Goal: Obtain resource: Obtain resource

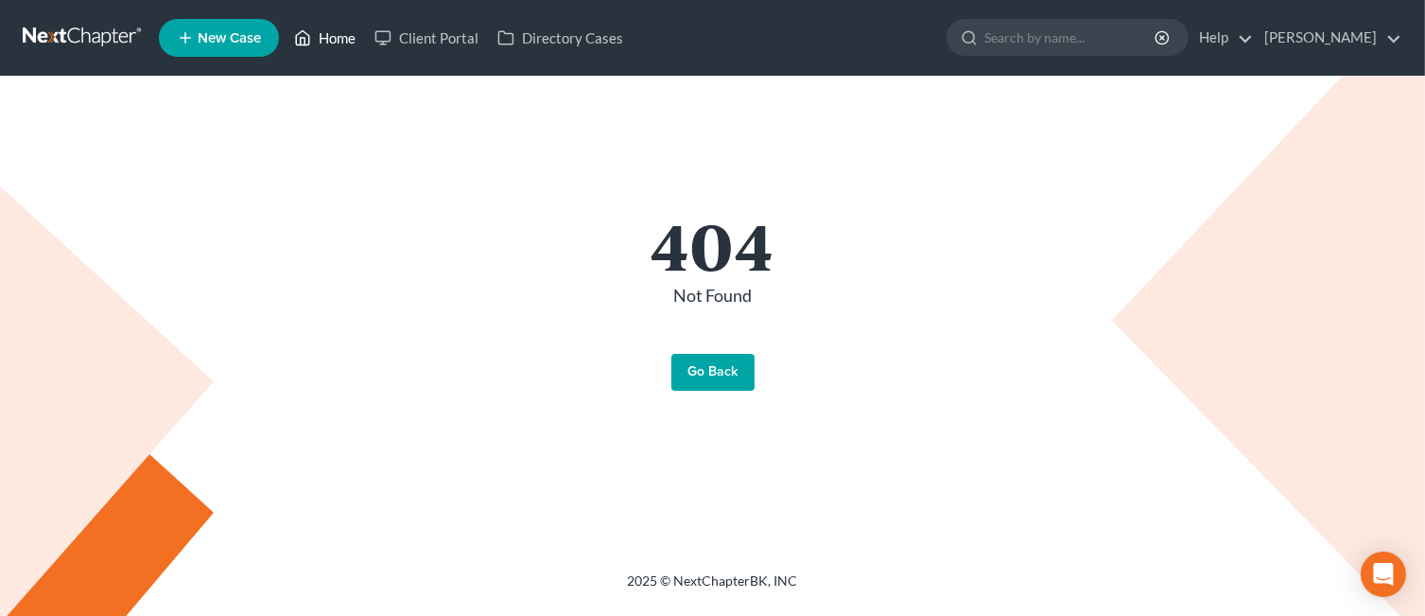
click at [338, 41] on link "Home" at bounding box center [325, 38] width 80 height 34
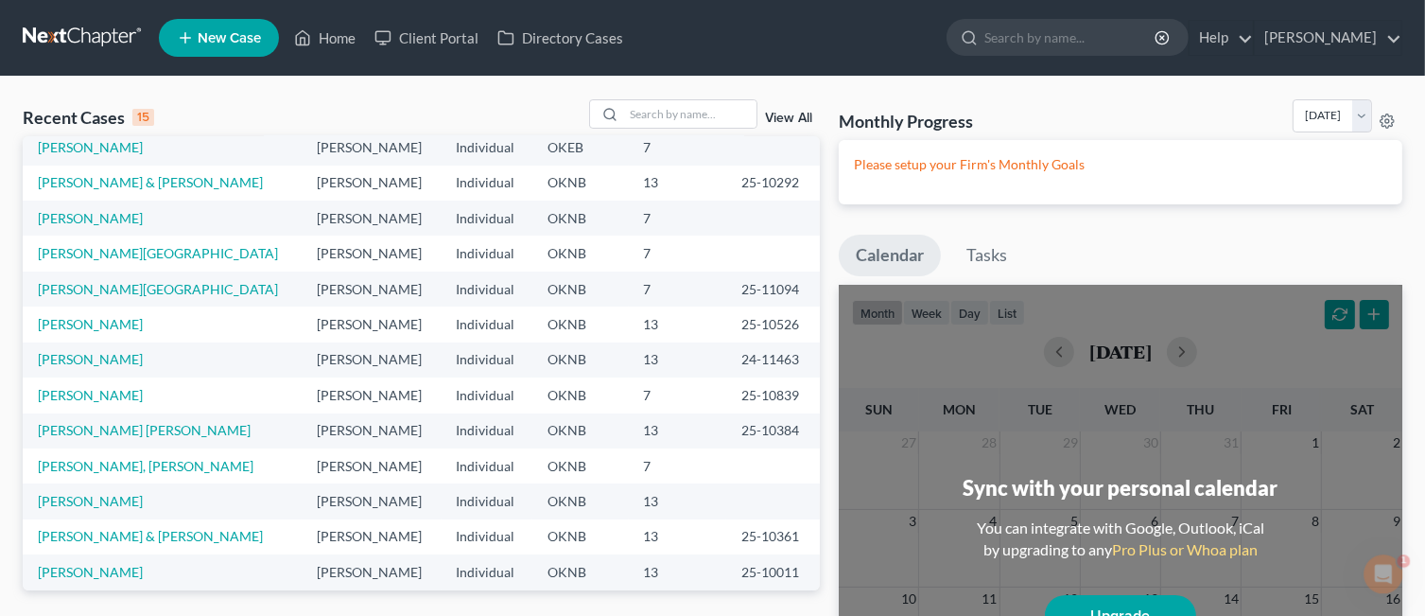
scroll to position [130, 0]
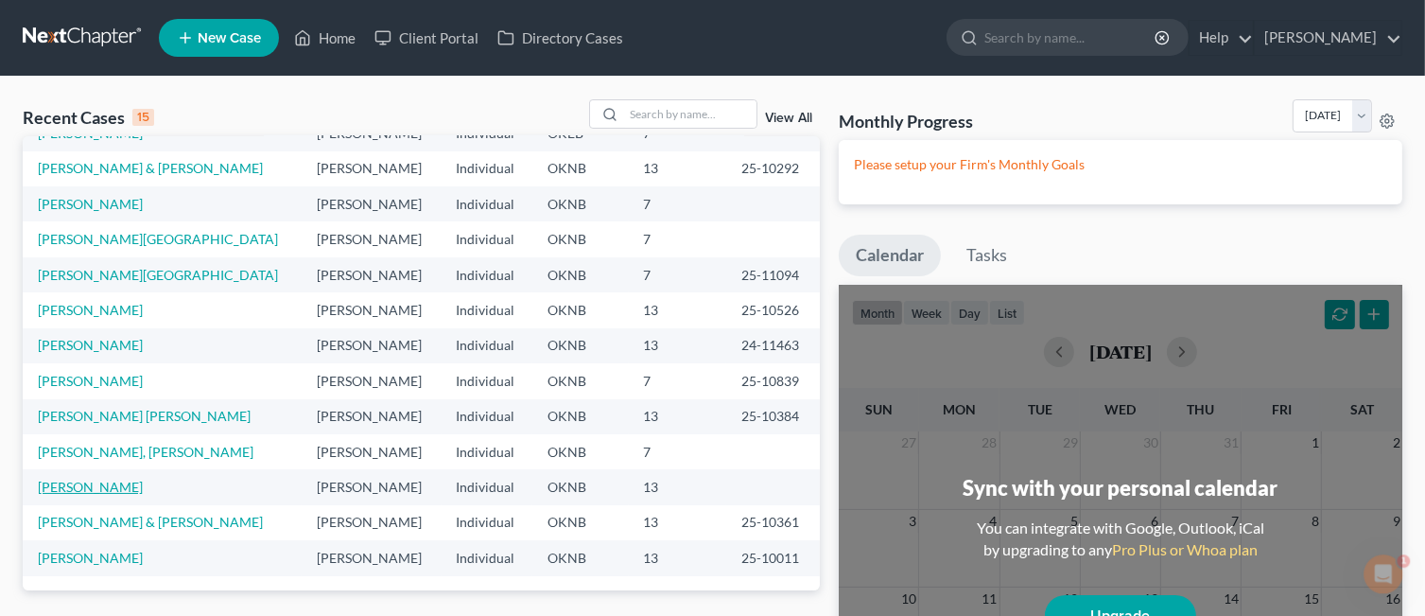
click at [89, 488] on link "[PERSON_NAME]" at bounding box center [90, 486] width 105 height 16
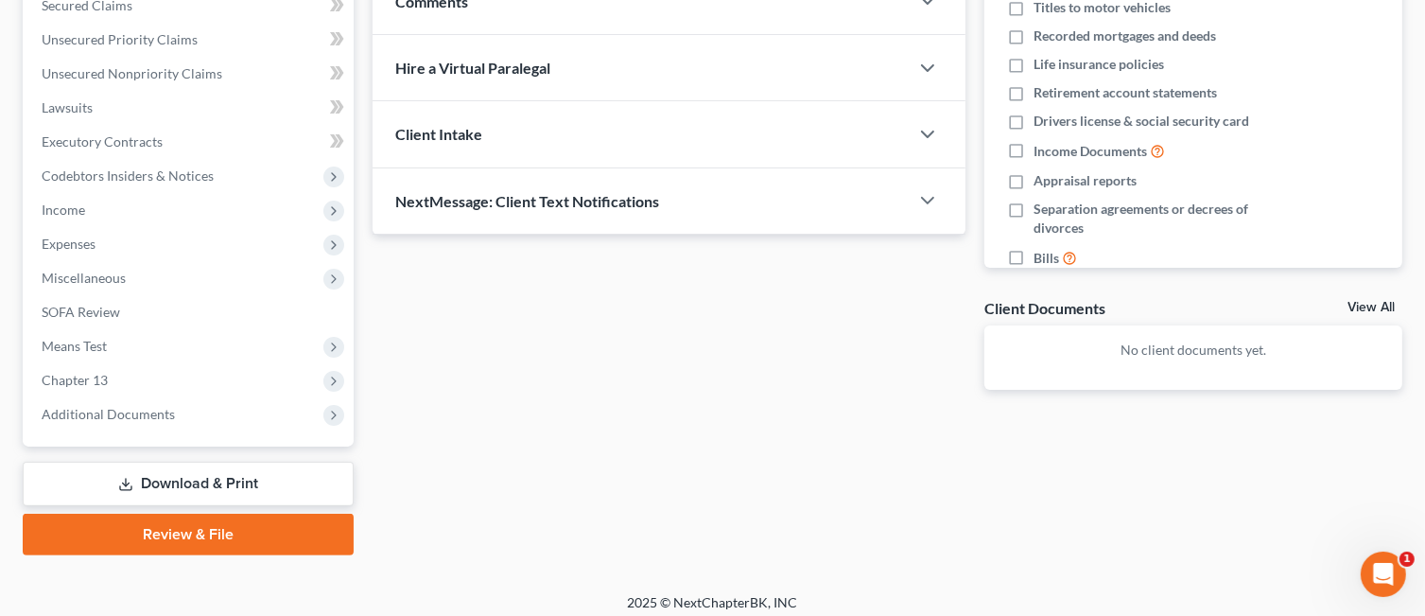
scroll to position [422, 0]
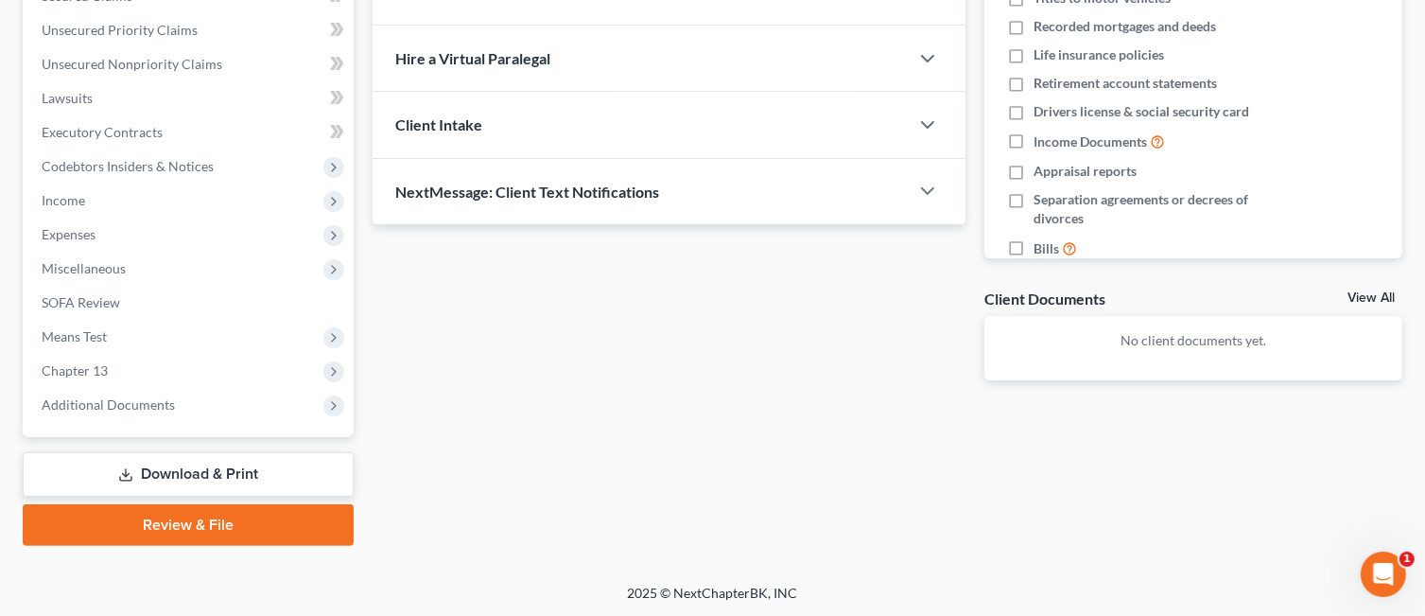
click at [219, 472] on link "Download & Print" at bounding box center [188, 474] width 331 height 44
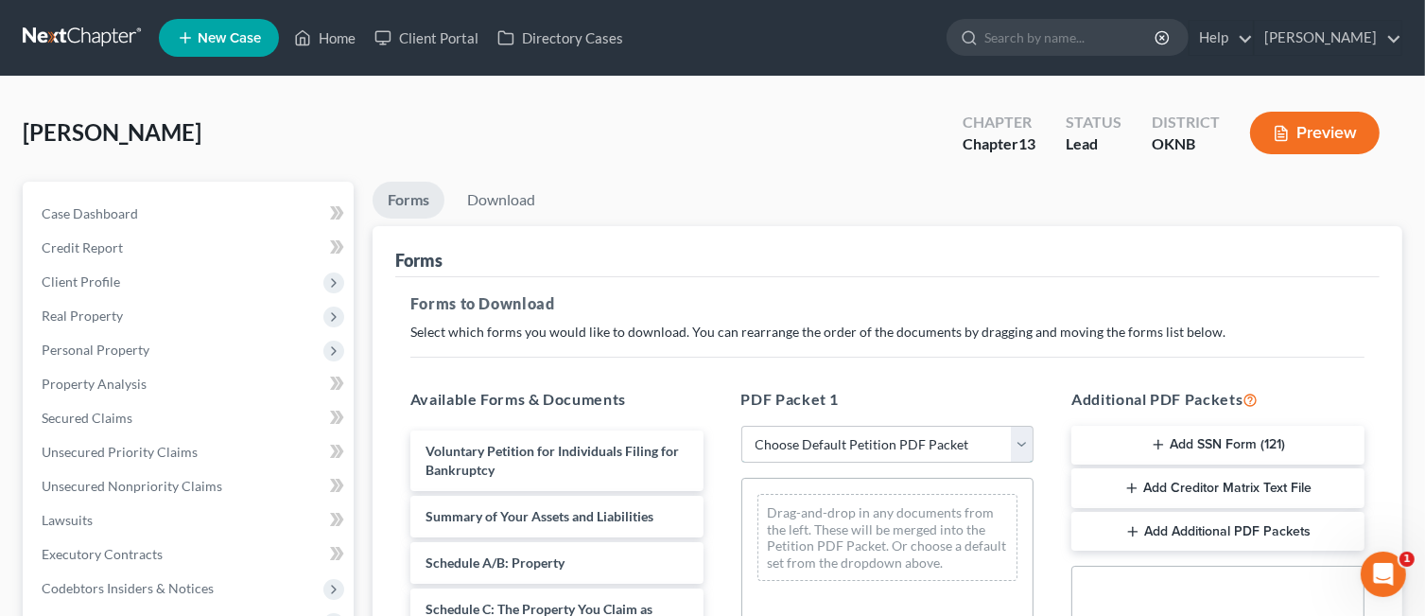
click at [1025, 449] on select "Choose Default Petition PDF Packet Complete Bankruptcy Petition (all forms and …" at bounding box center [887, 444] width 293 height 38
select select "0"
click at [741, 425] on select "Choose Default Petition PDF Packet Complete Bankruptcy Petition (all forms and …" at bounding box center [887, 444] width 293 height 38
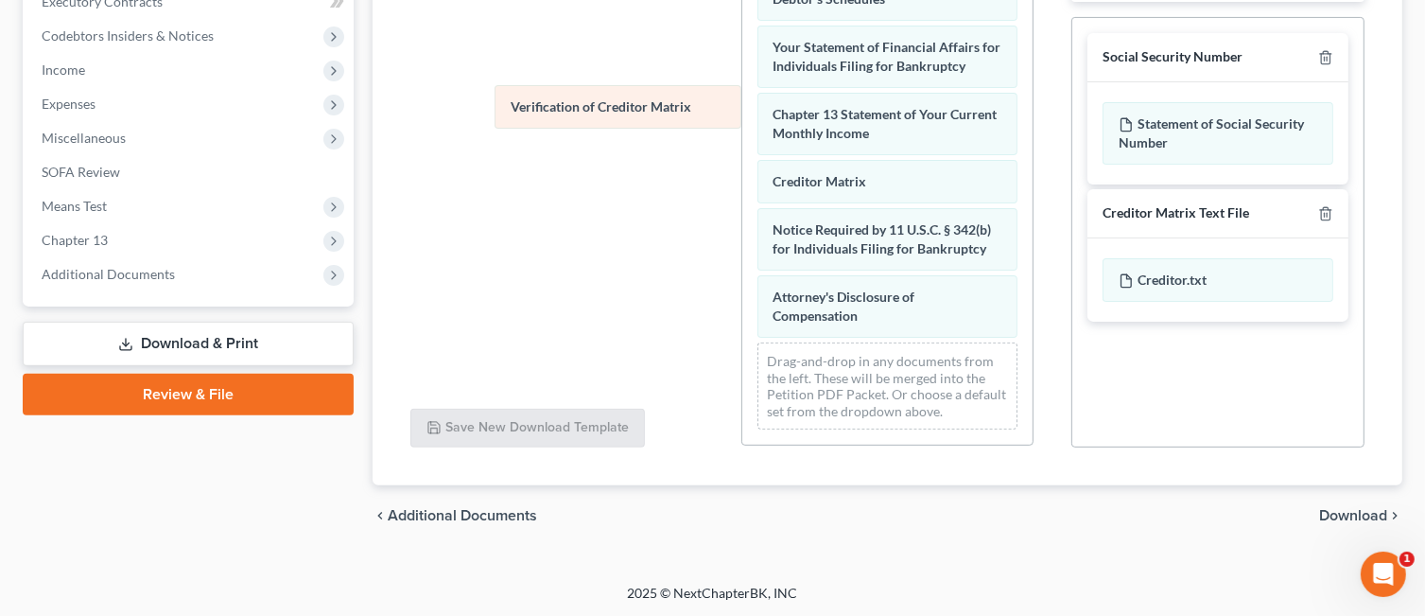
scroll to position [590, 0]
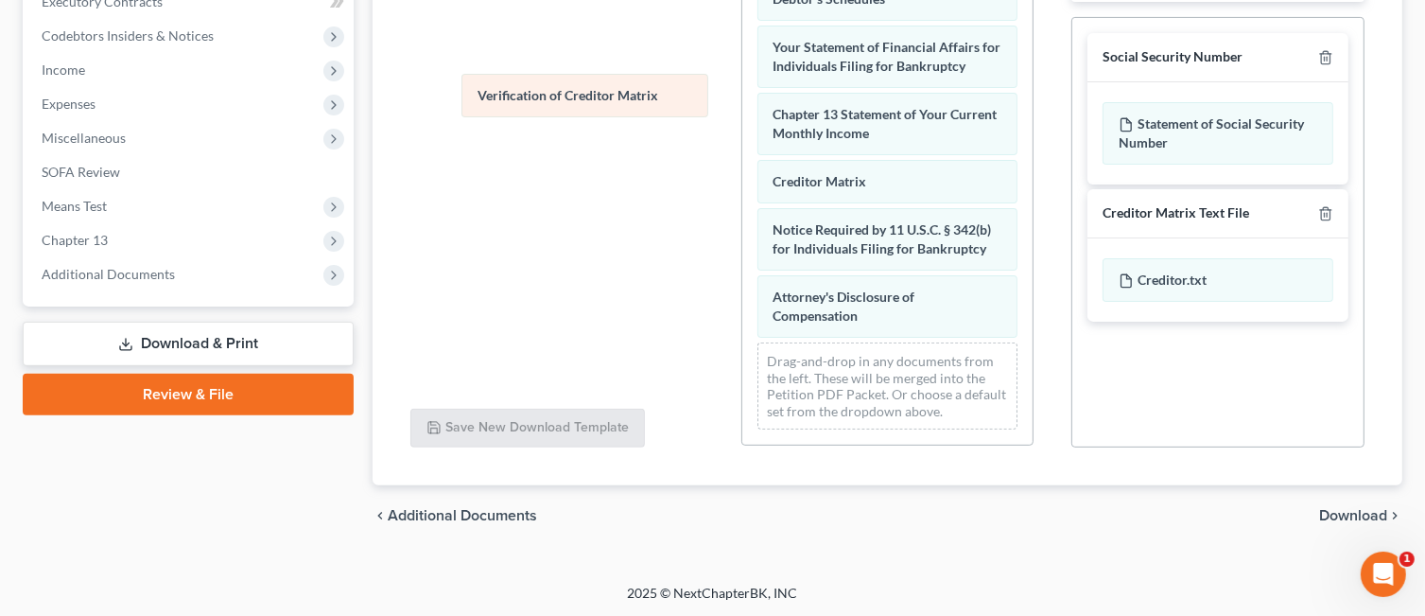
drag, startPoint x: 782, startPoint y: 177, endPoint x: 486, endPoint y: 109, distance: 303.7
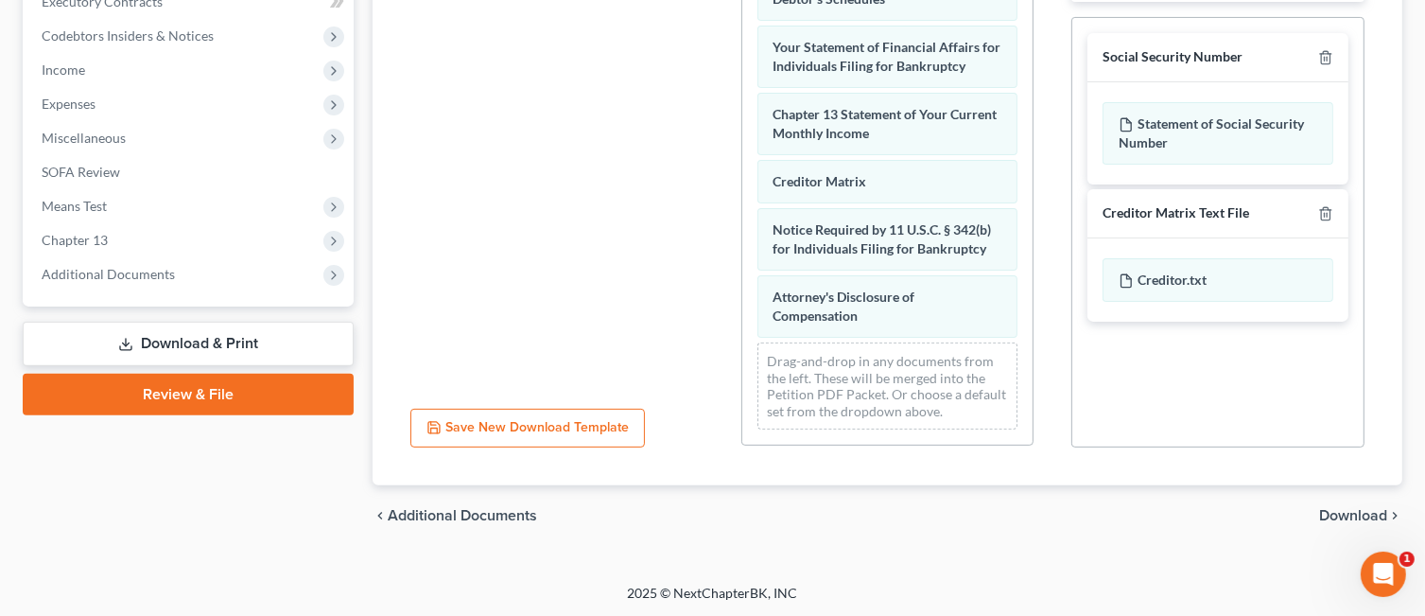
click at [253, 330] on link "Download & Print" at bounding box center [188, 343] width 331 height 44
click at [253, 334] on link "Download & Print" at bounding box center [188, 343] width 331 height 44
click at [253, 336] on link "Download & Print" at bounding box center [188, 343] width 331 height 44
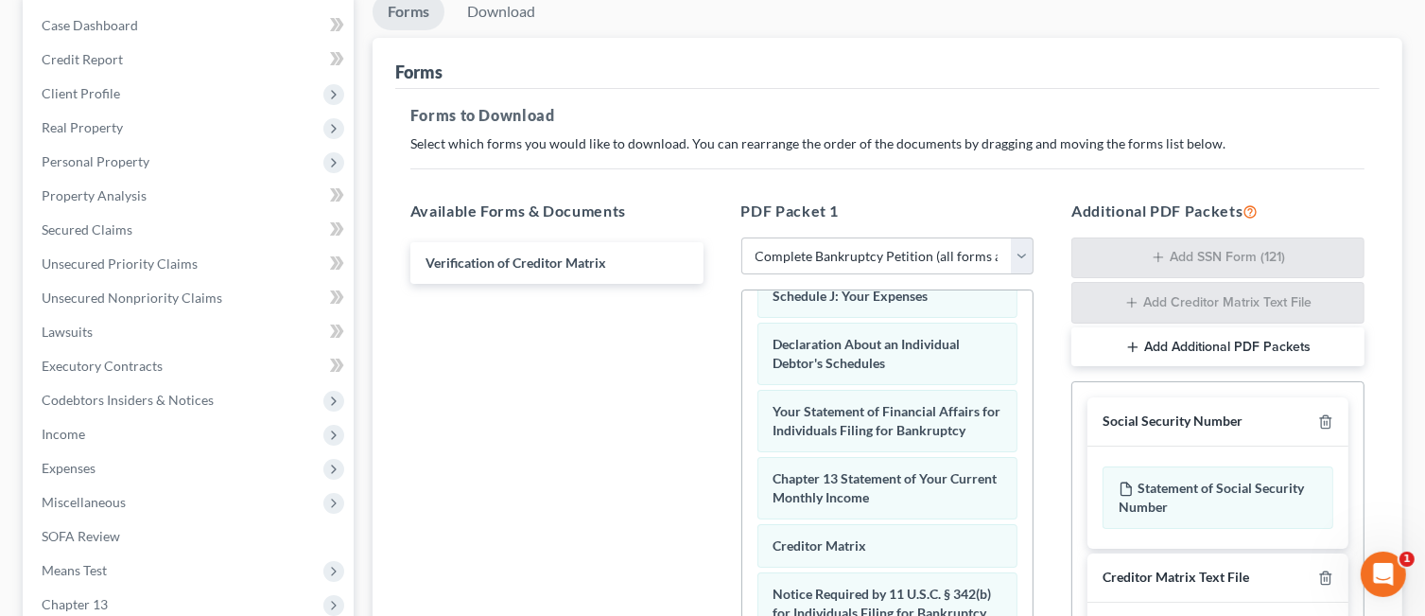
scroll to position [174, 0]
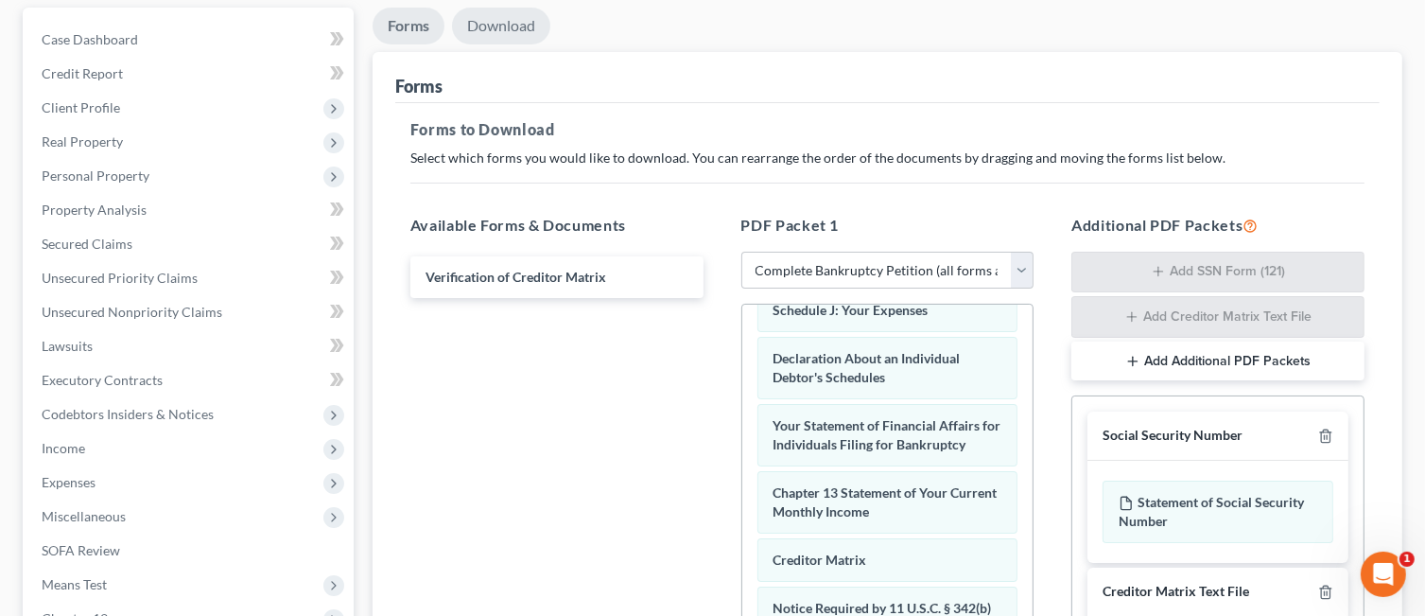
click at [507, 30] on link "Download" at bounding box center [501, 26] width 98 height 37
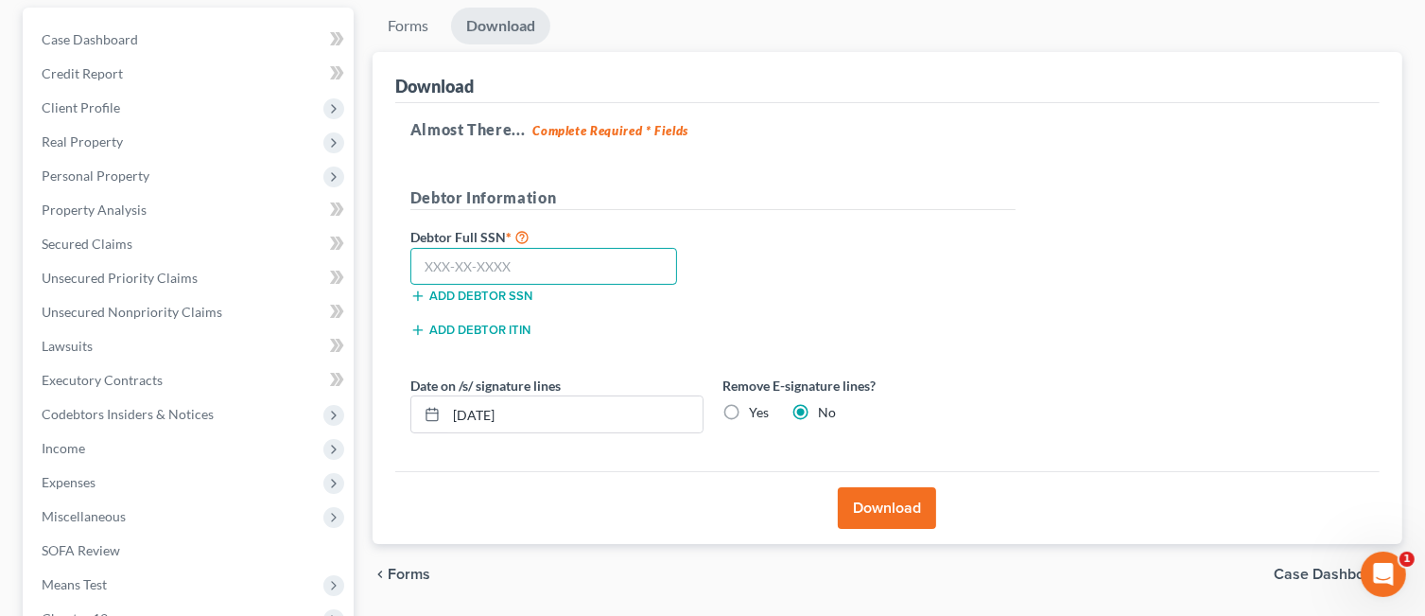
click at [412, 276] on input "text" at bounding box center [544, 267] width 268 height 38
type input "544-82-4999"
click at [877, 506] on button "Download" at bounding box center [887, 508] width 98 height 42
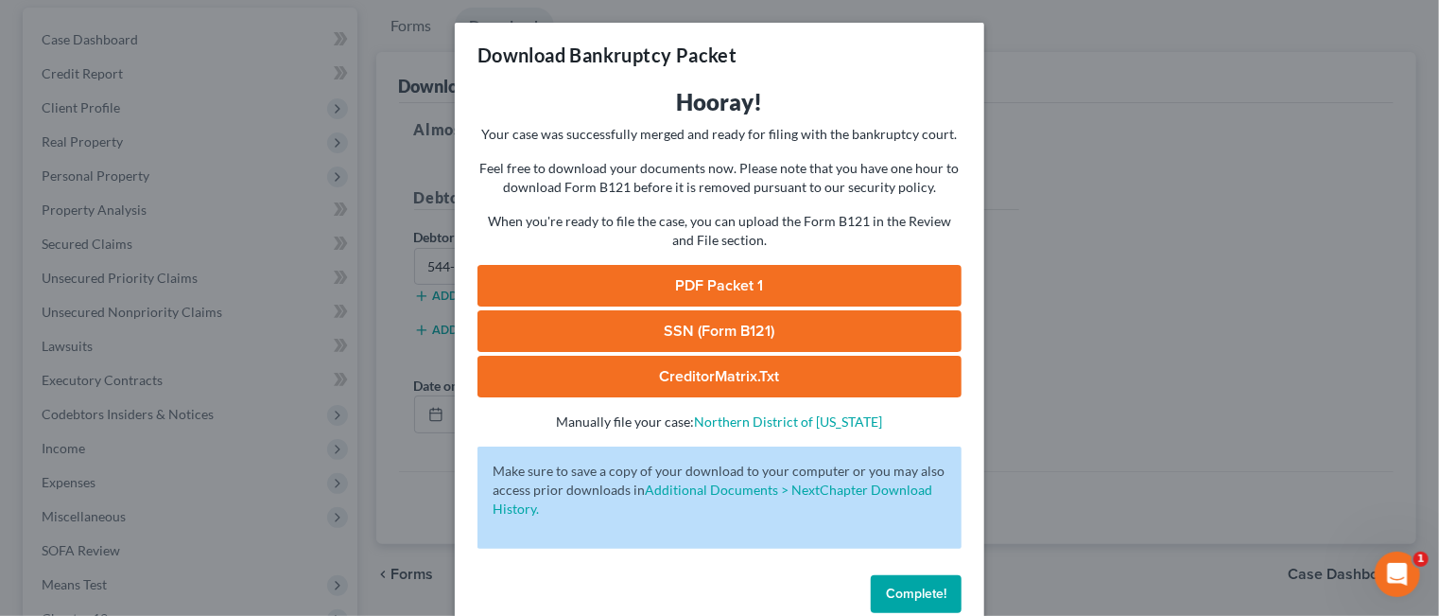
click at [911, 585] on span "Complete!" at bounding box center [916, 593] width 61 height 16
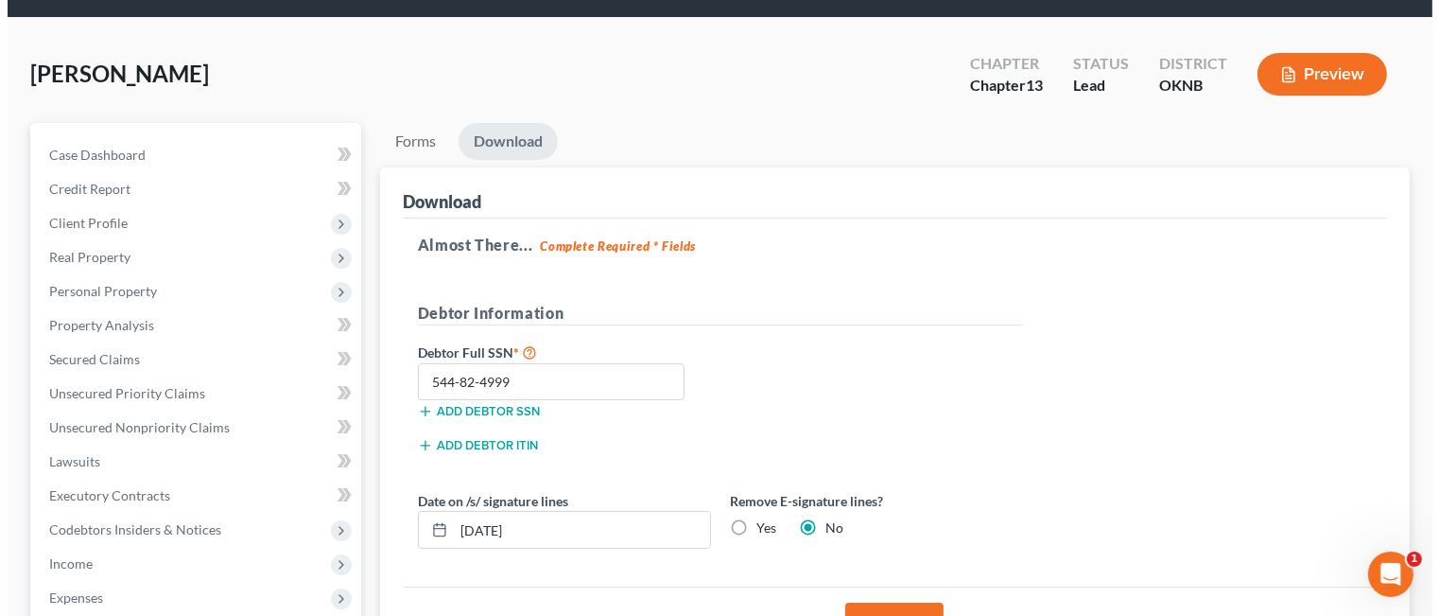
scroll to position [0, 0]
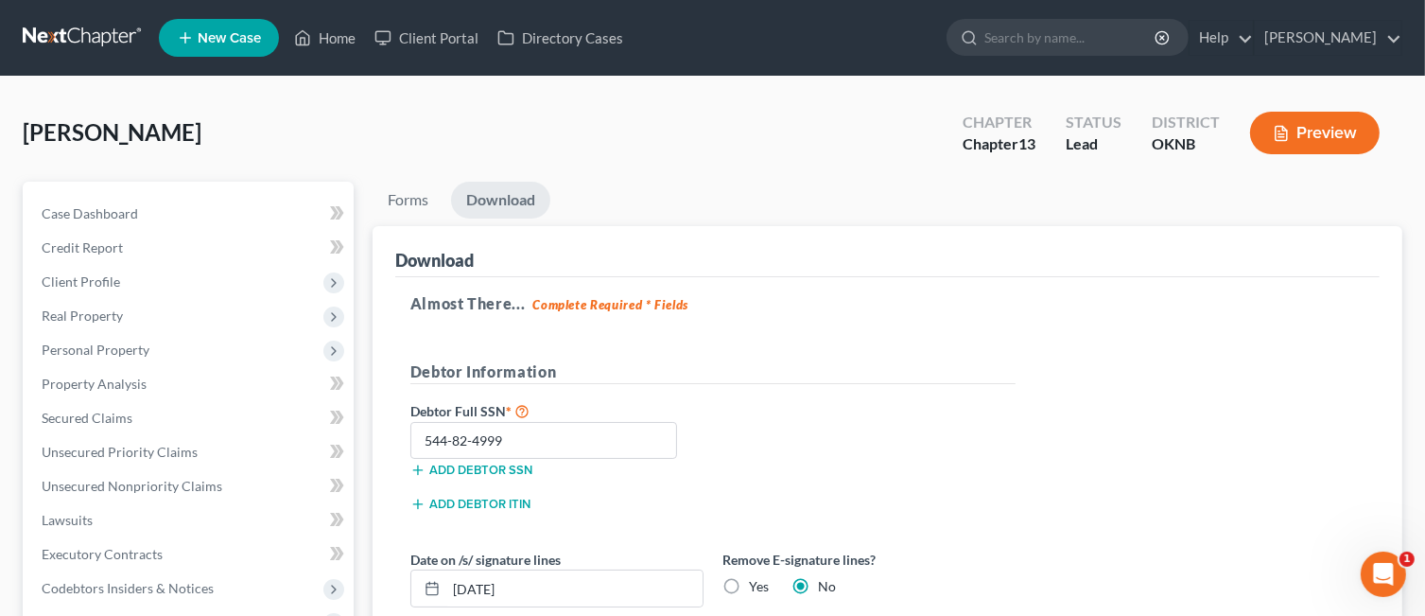
click at [1307, 133] on button "Preview" at bounding box center [1315, 133] width 130 height 43
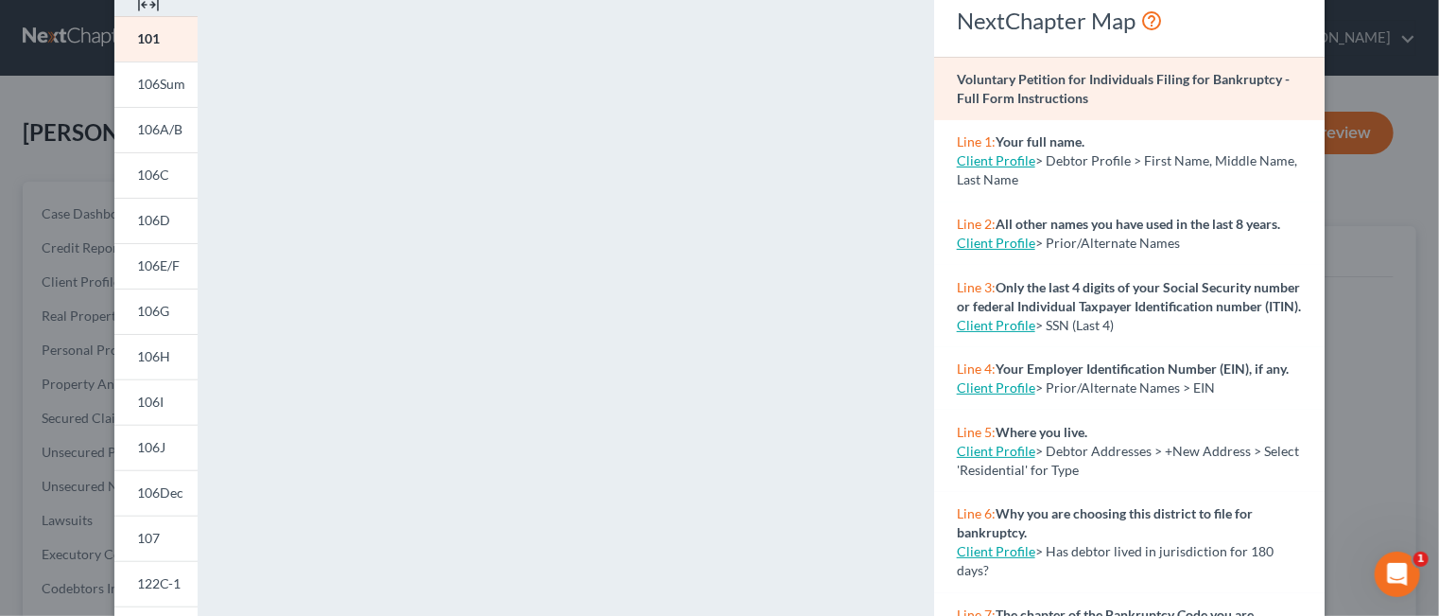
scroll to position [189, 0]
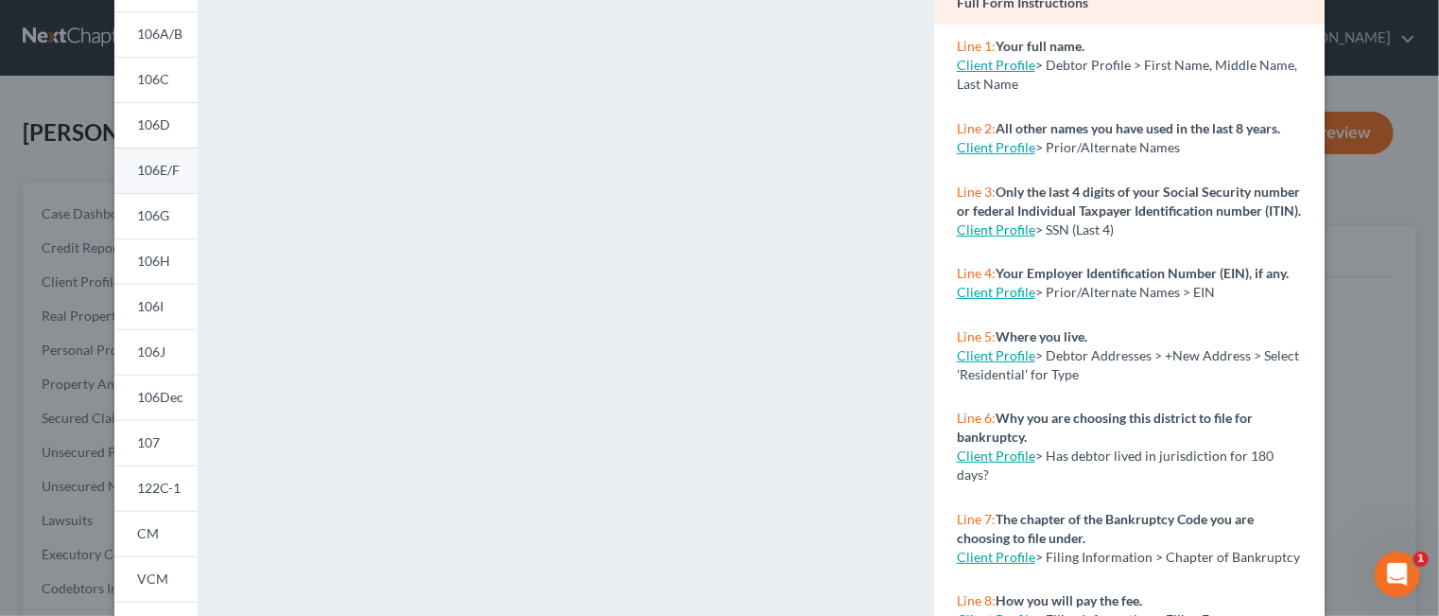
click at [159, 172] on span "106E/F" at bounding box center [158, 170] width 43 height 16
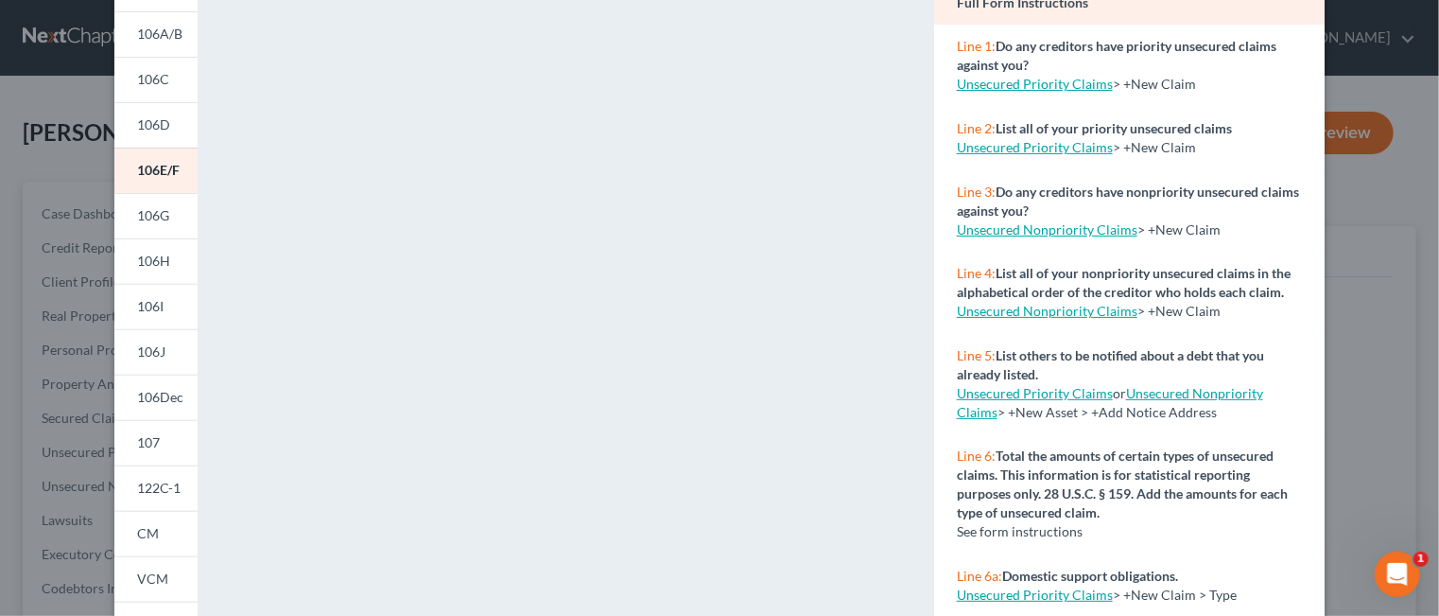
scroll to position [0, 0]
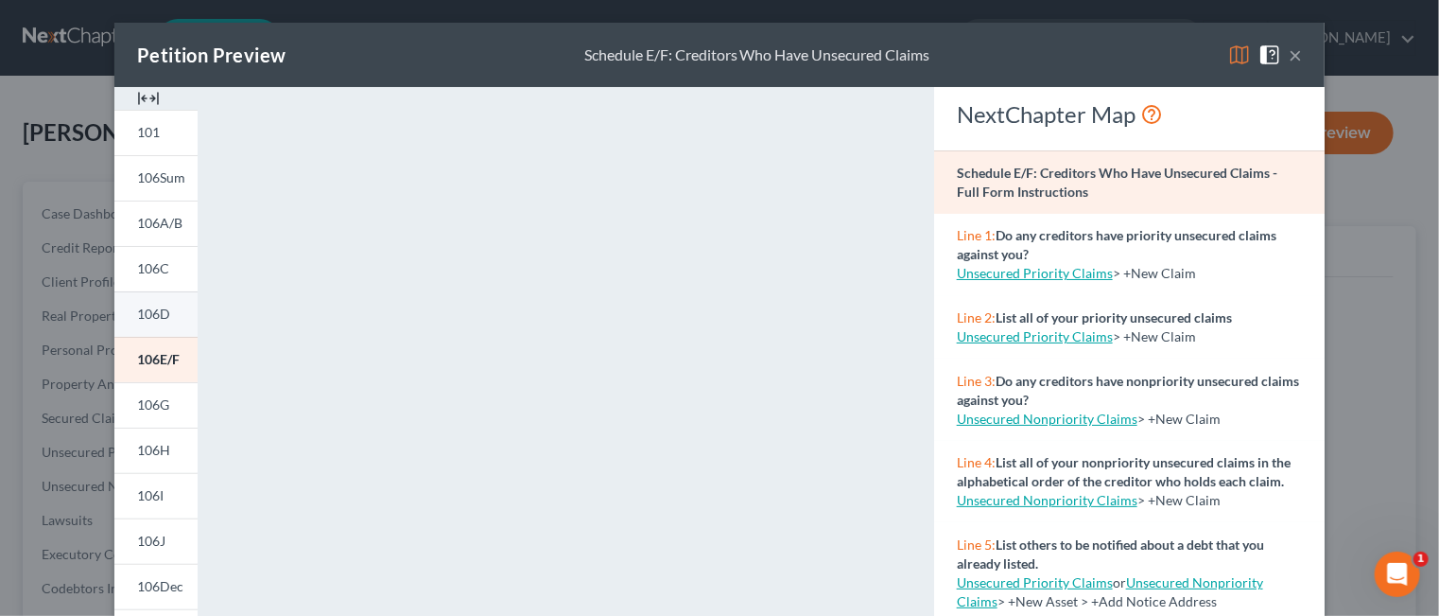
click at [154, 317] on span "106D" at bounding box center [153, 313] width 33 height 16
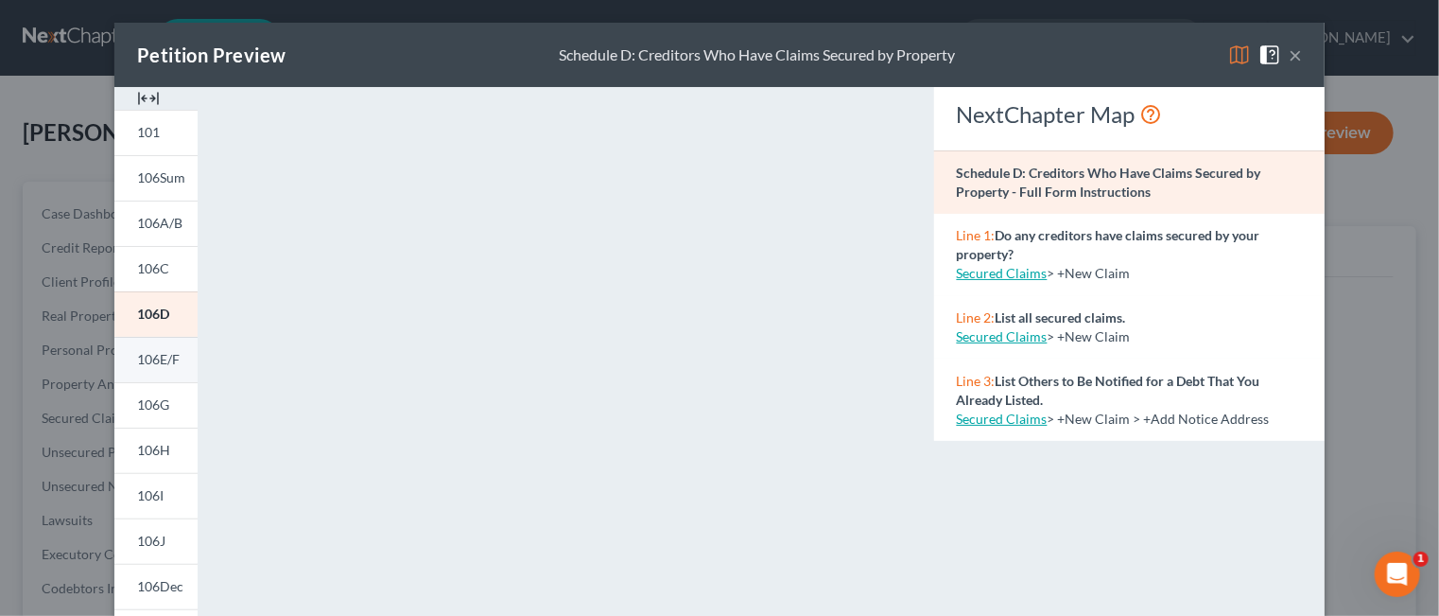
click at [162, 360] on span "106E/F" at bounding box center [158, 359] width 43 height 16
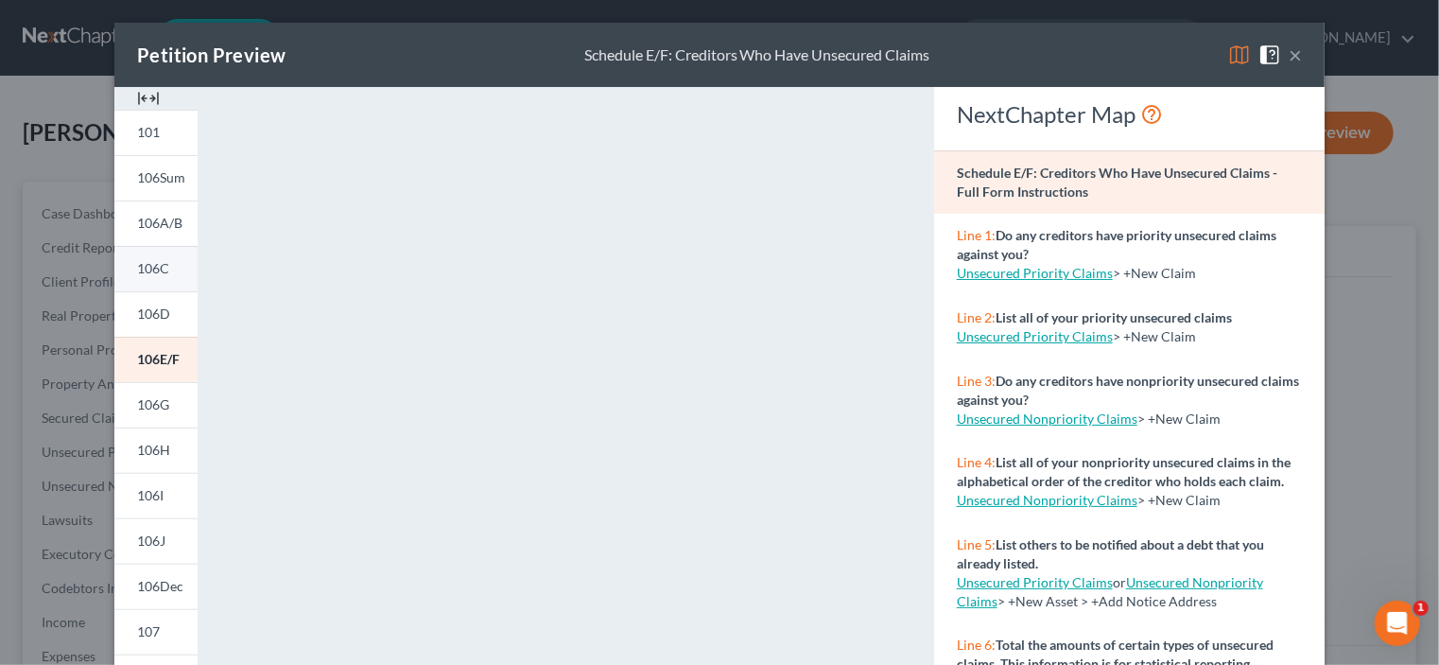
click at [148, 271] on span "106C" at bounding box center [153, 268] width 32 height 16
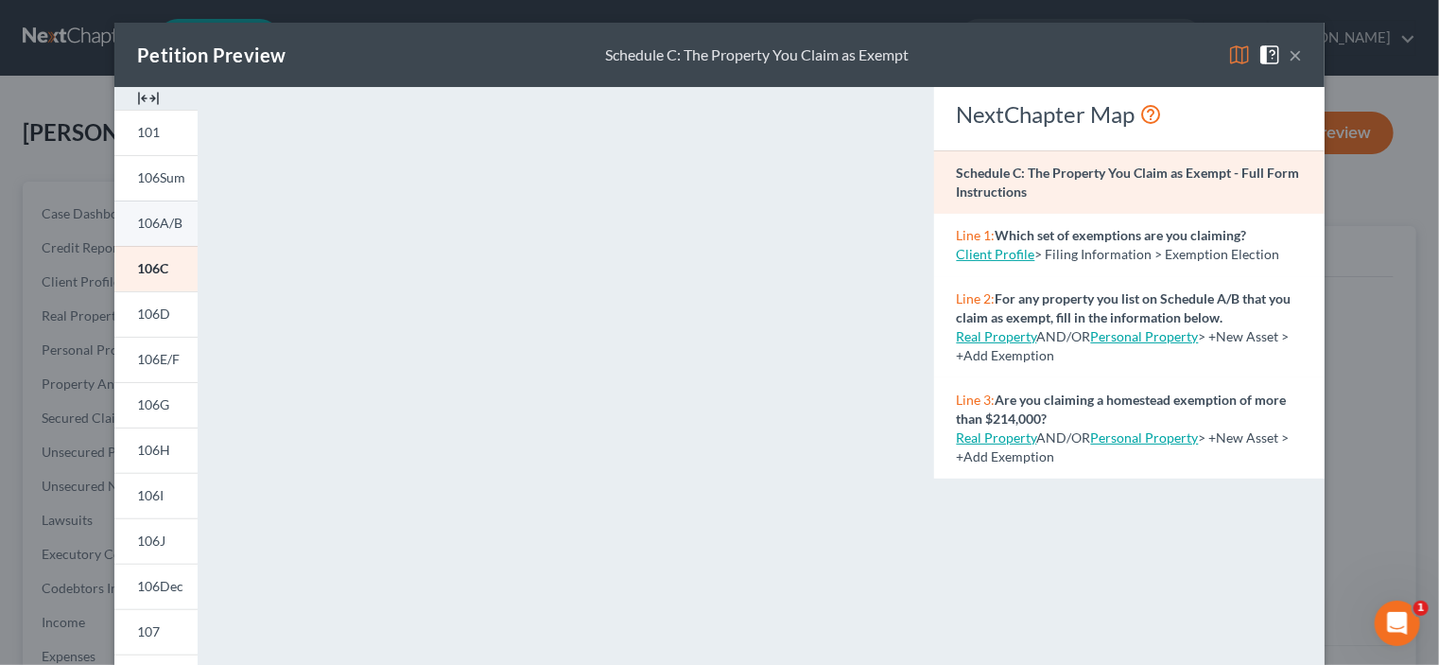
click at [157, 222] on span "106A/B" at bounding box center [159, 223] width 45 height 16
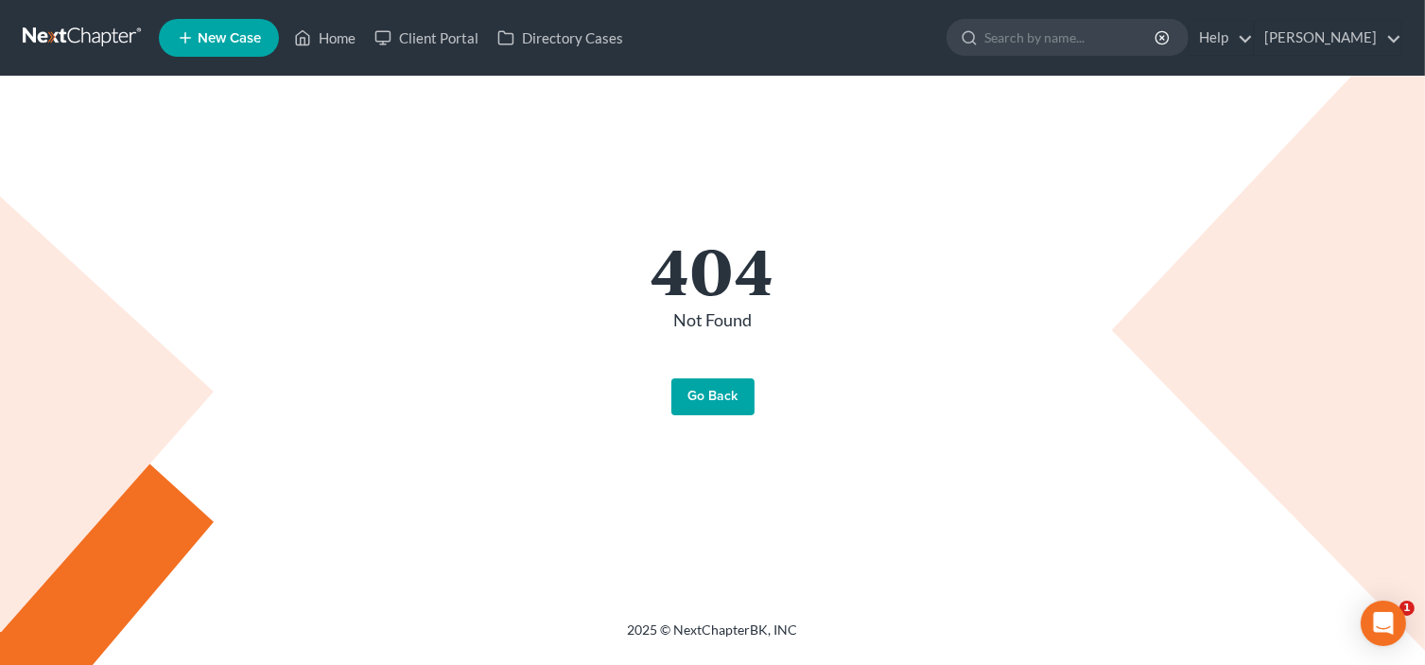
click at [707, 401] on link "Go Back" at bounding box center [712, 397] width 83 height 38
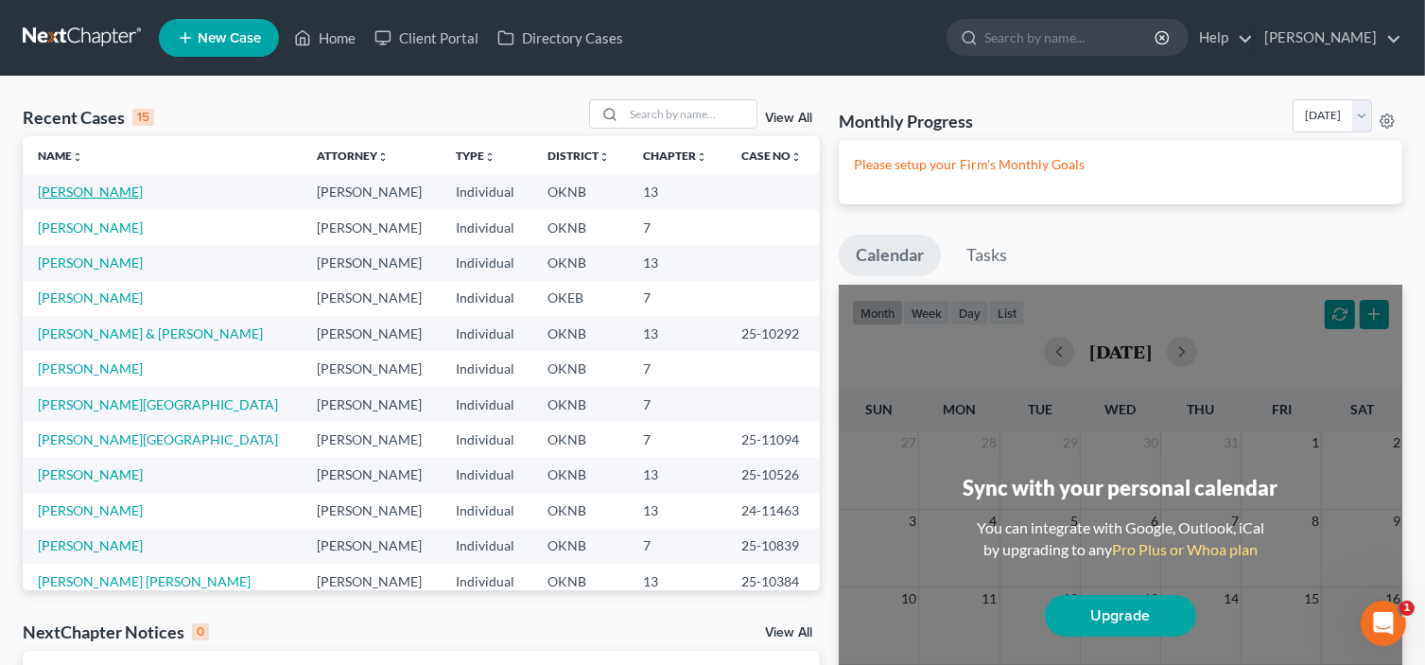
click at [92, 195] on link "[PERSON_NAME]" at bounding box center [90, 191] width 105 height 16
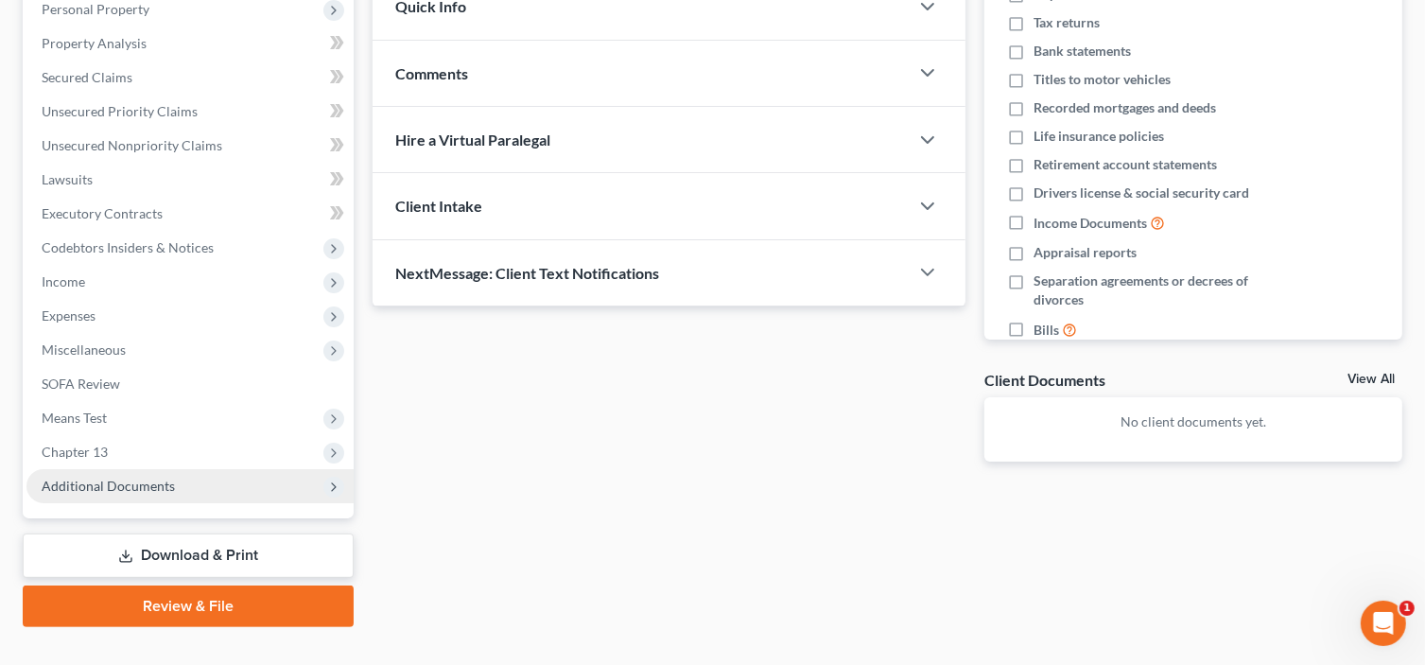
scroll to position [373, 0]
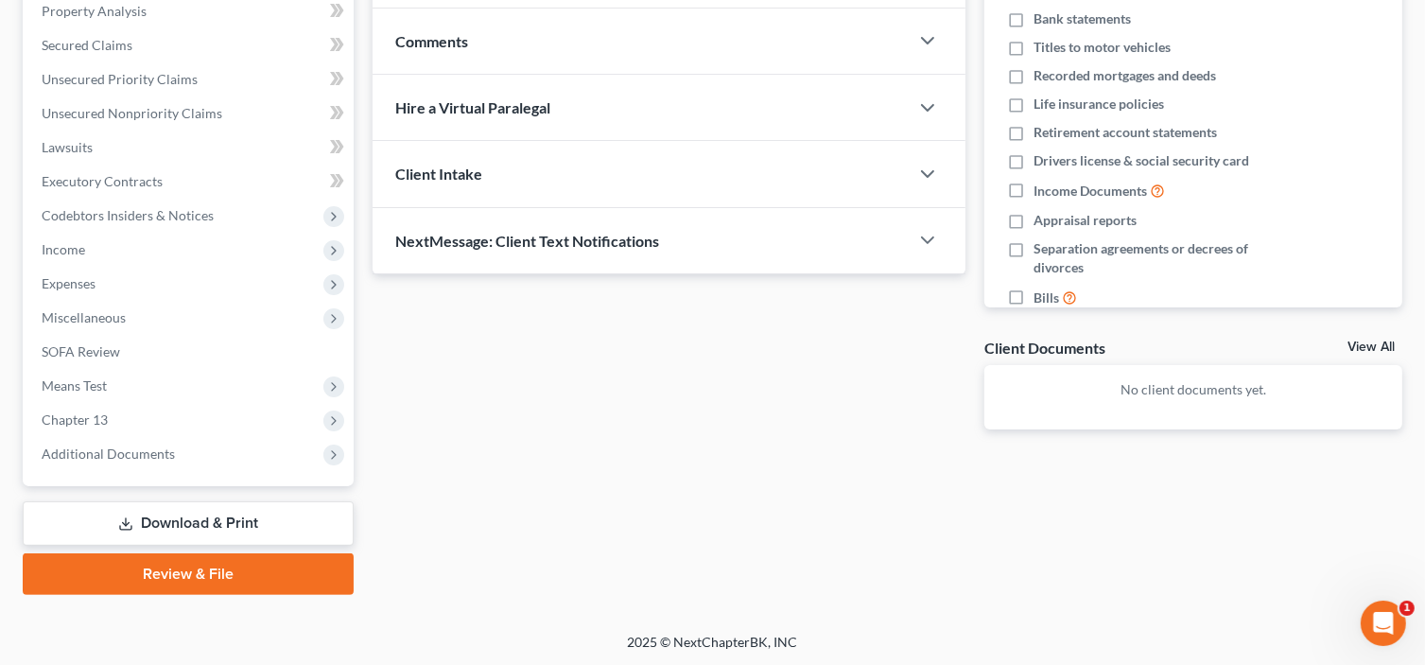
click at [259, 520] on link "Download & Print" at bounding box center [188, 523] width 331 height 44
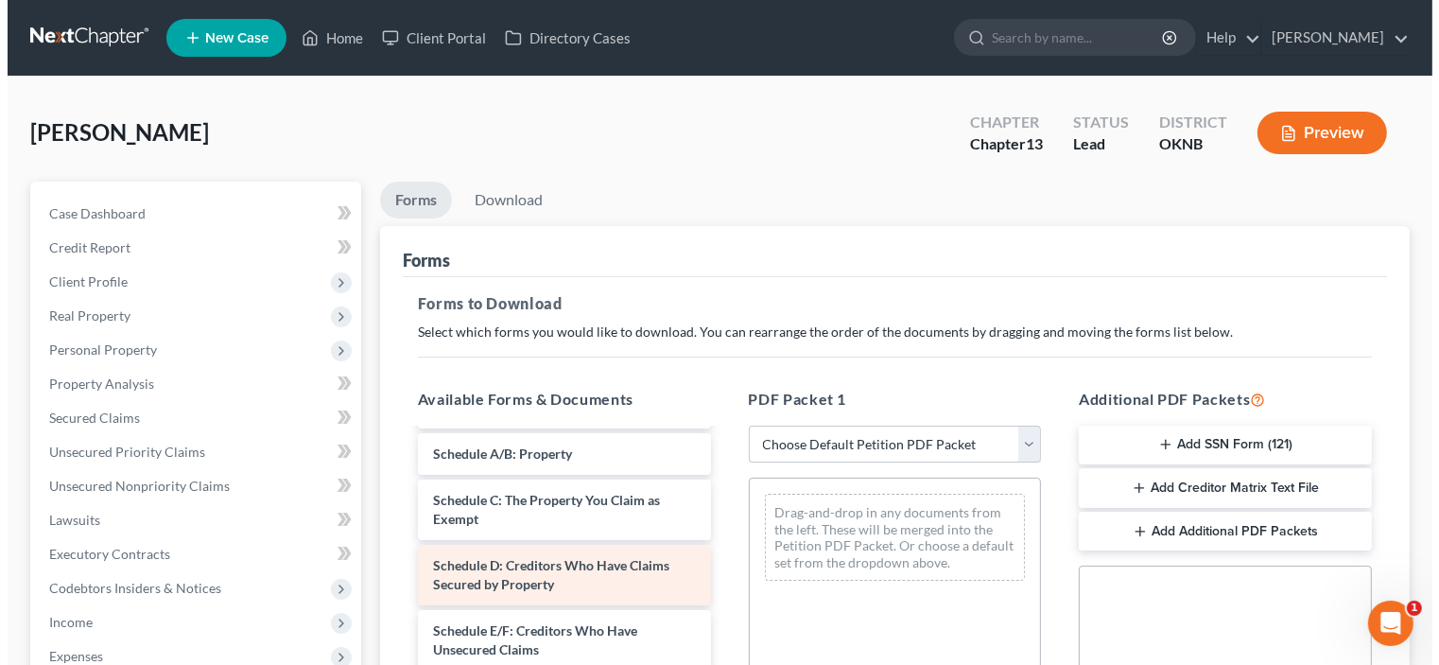
scroll to position [64, 0]
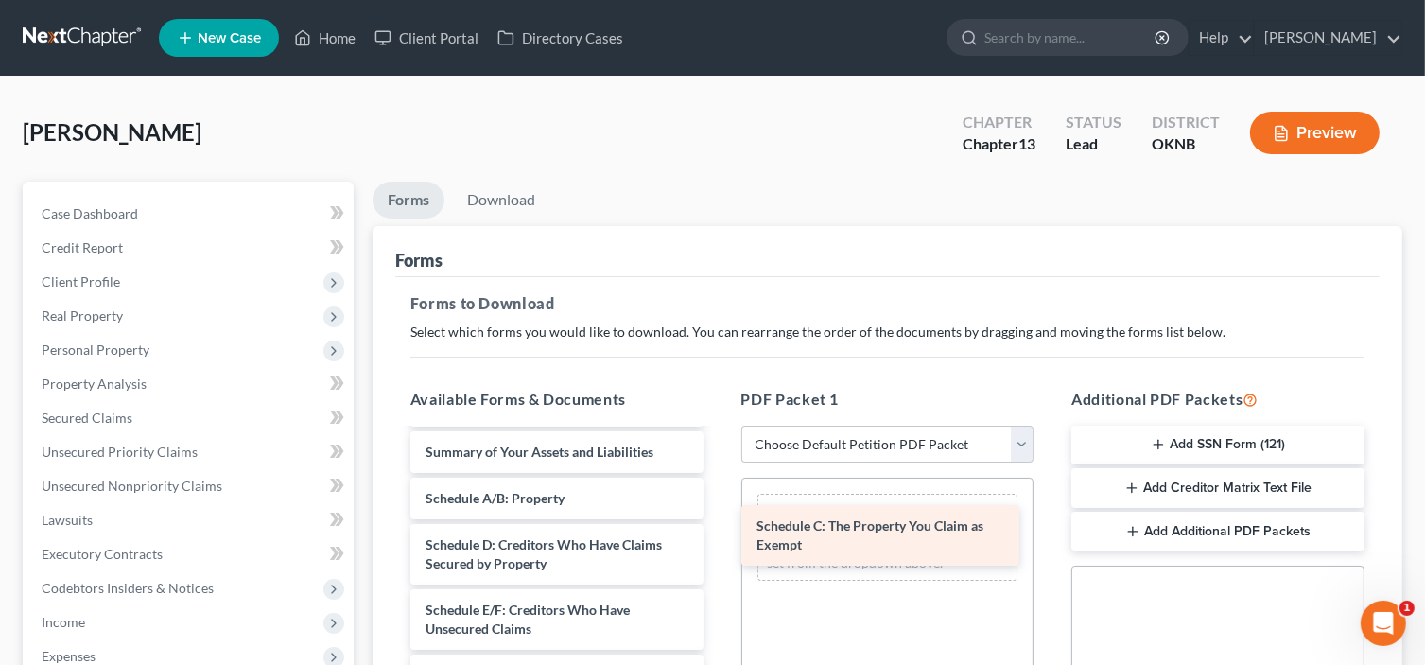
drag, startPoint x: 543, startPoint y: 548, endPoint x: 874, endPoint y: 531, distance: 331.4
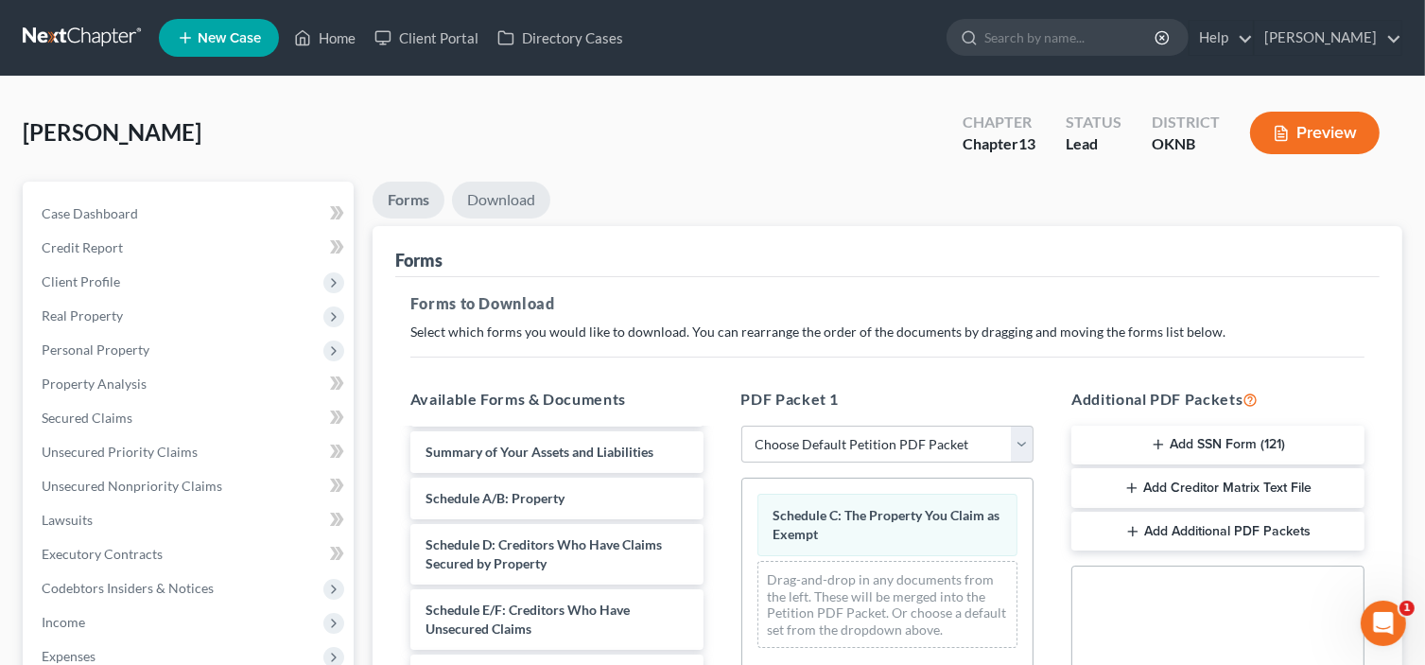
click at [488, 207] on link "Download" at bounding box center [501, 200] width 98 height 37
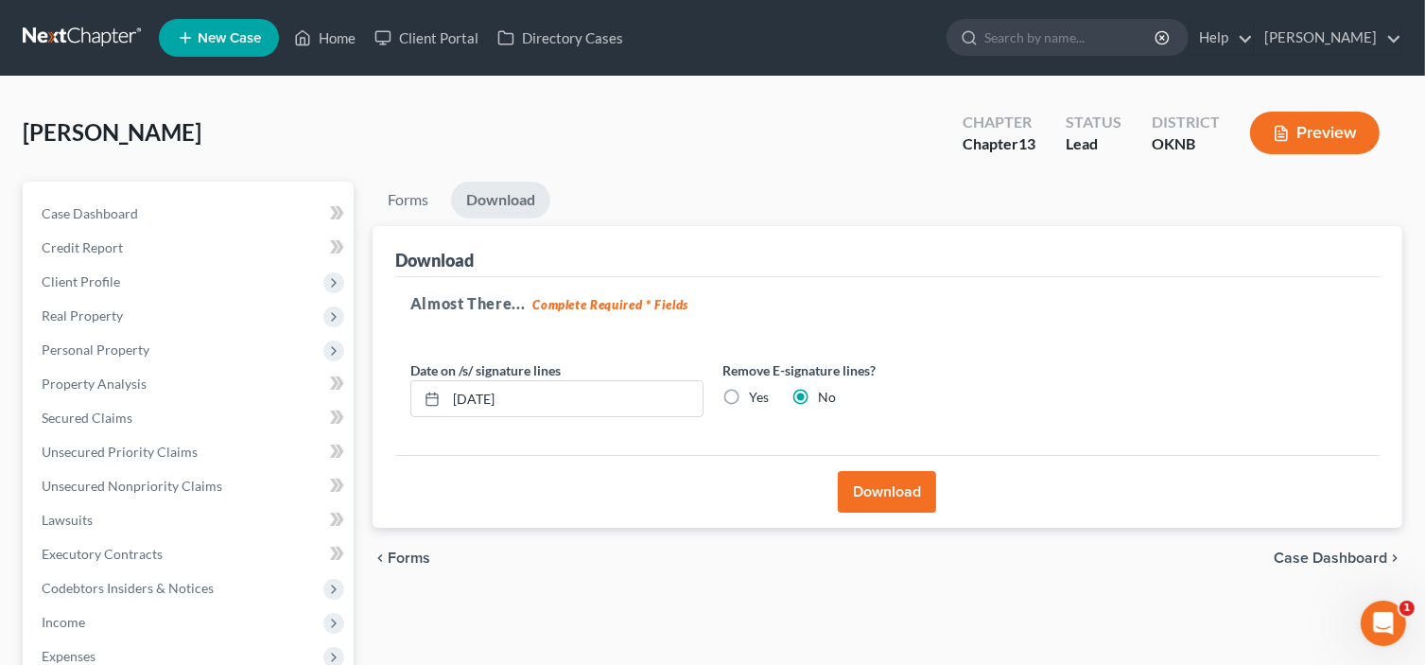
click at [895, 499] on button "Download" at bounding box center [887, 492] width 98 height 42
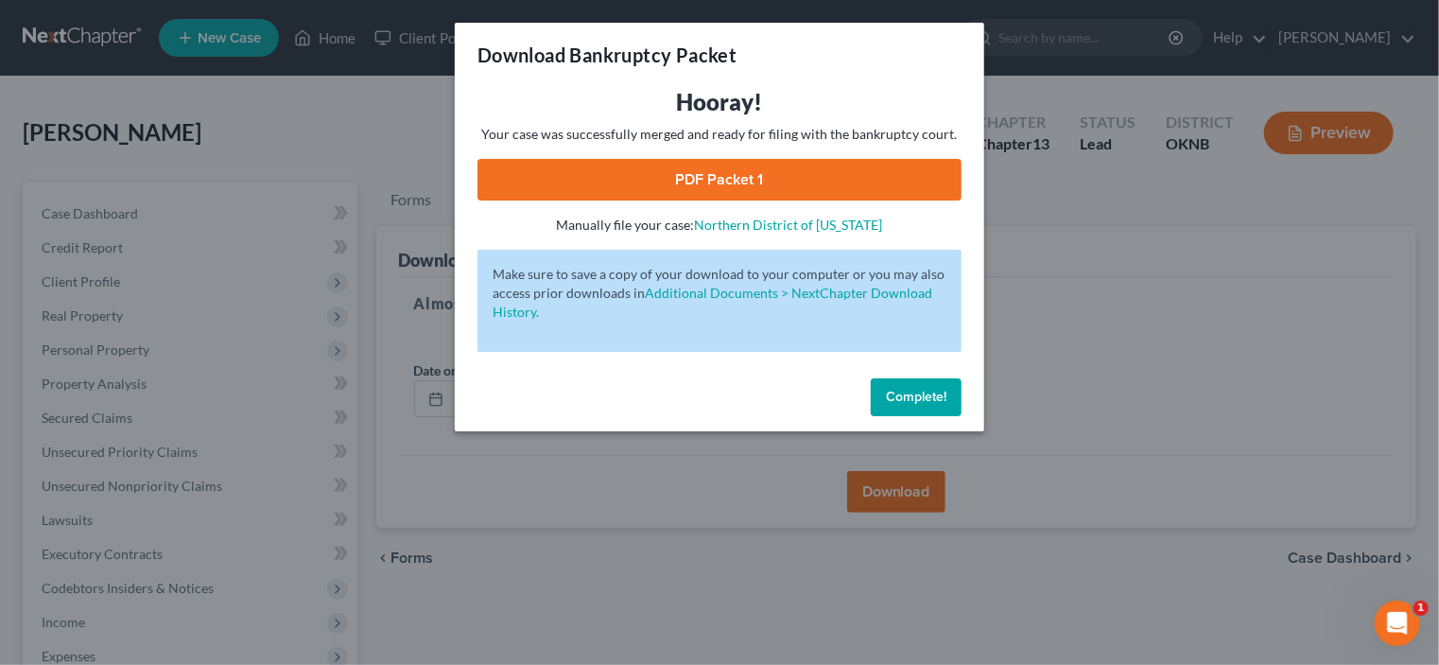
click at [911, 397] on span "Complete!" at bounding box center [916, 397] width 61 height 16
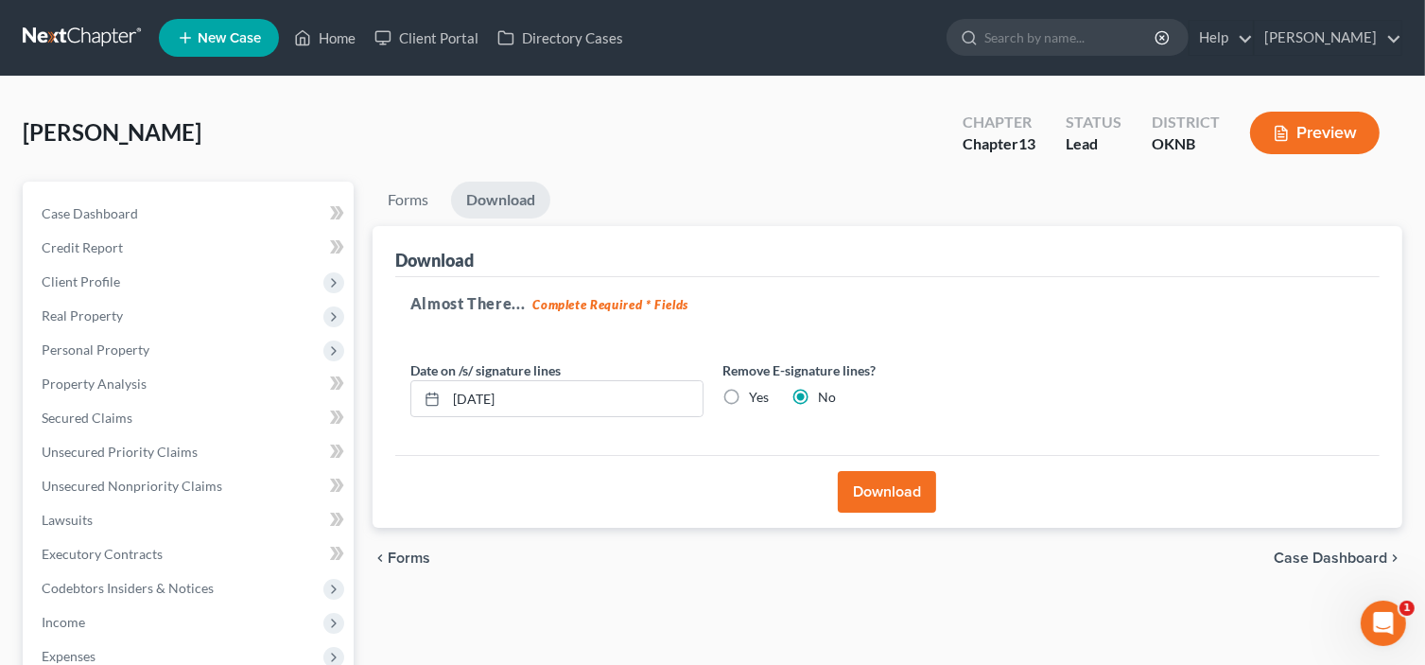
click at [1283, 131] on icon "button" at bounding box center [1281, 133] width 17 height 17
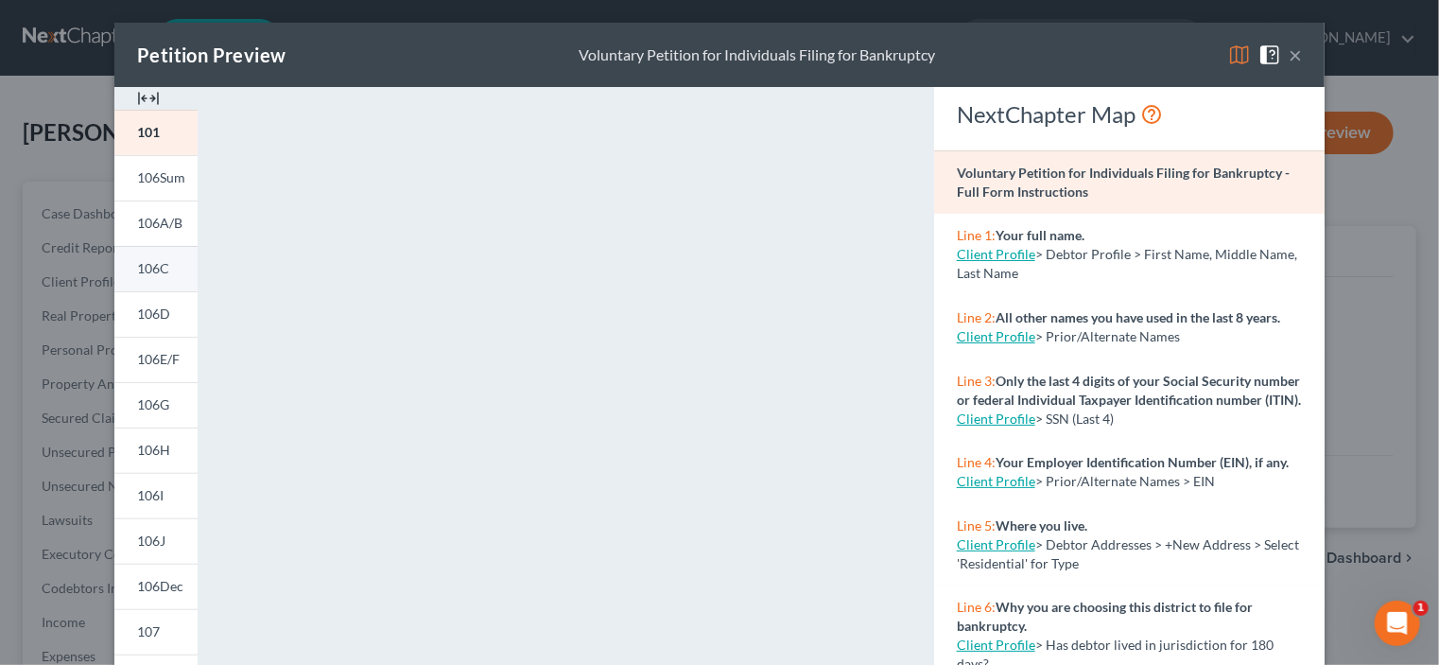
click at [151, 271] on span "106C" at bounding box center [153, 268] width 32 height 16
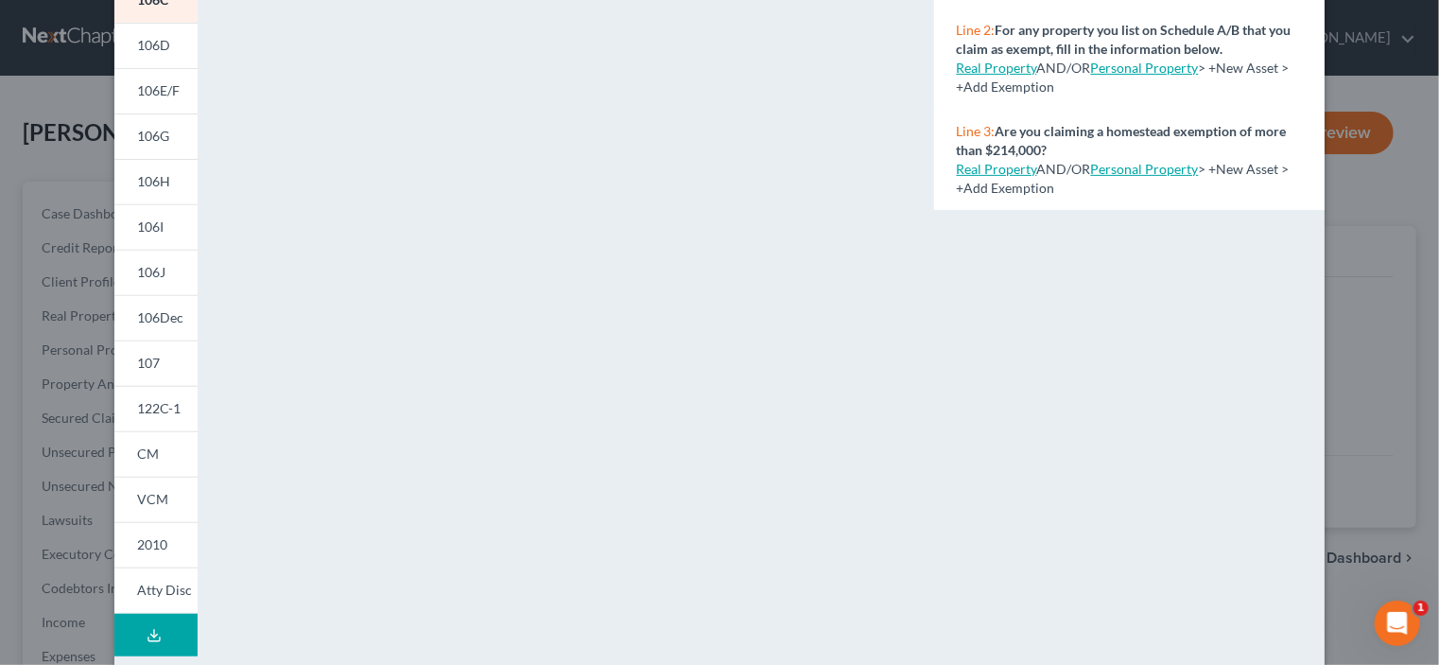
scroll to position [284, 0]
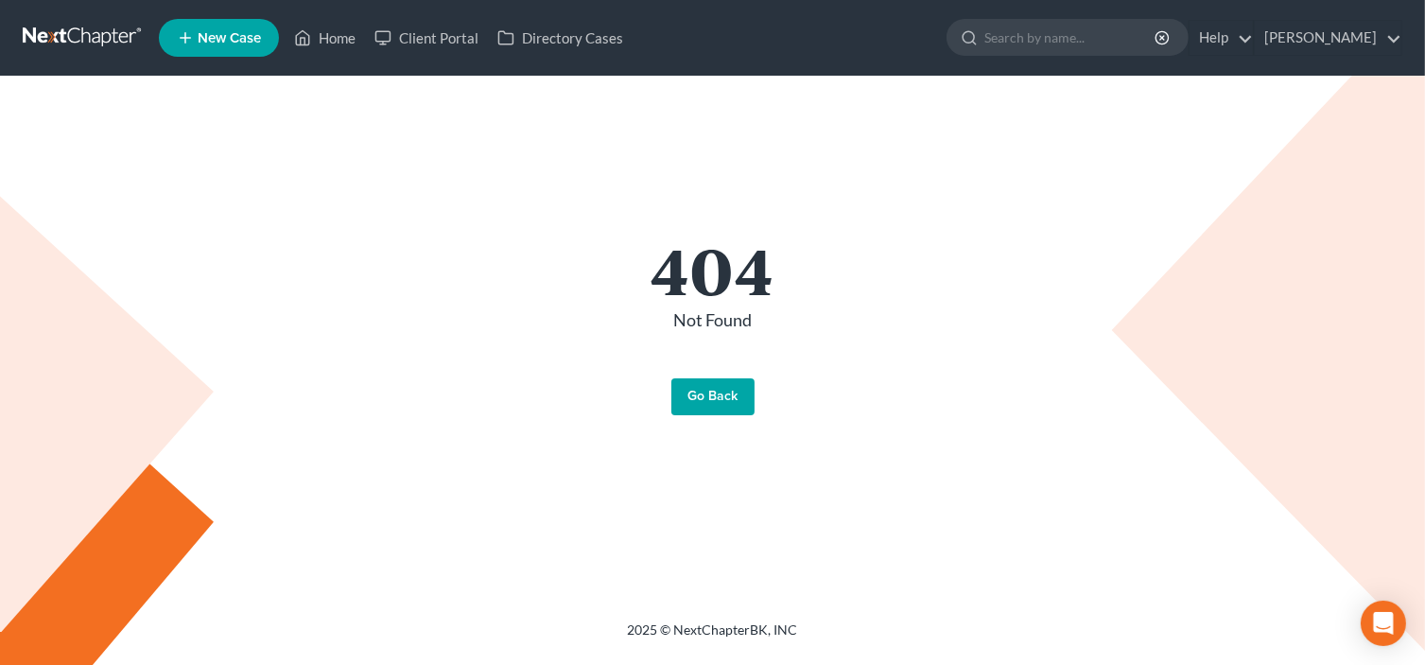
click at [723, 401] on link "Go Back" at bounding box center [712, 397] width 83 height 38
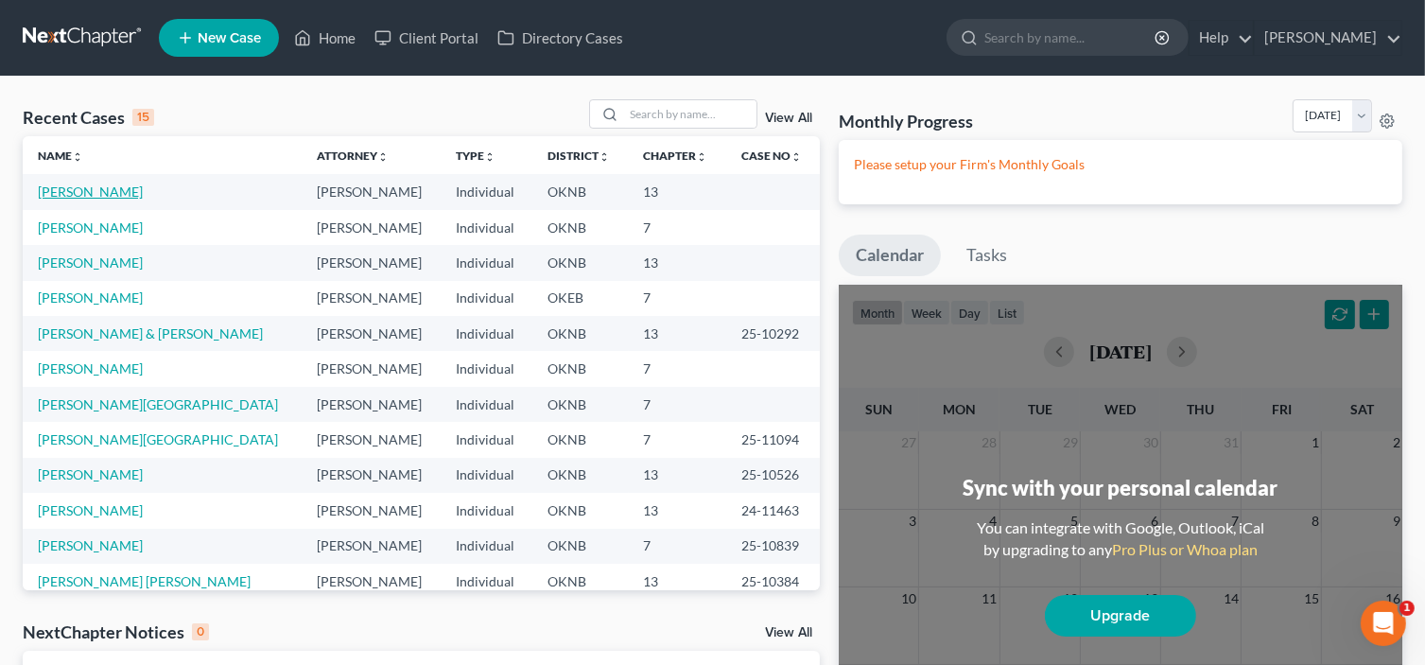
click at [98, 189] on link "[PERSON_NAME]" at bounding box center [90, 191] width 105 height 16
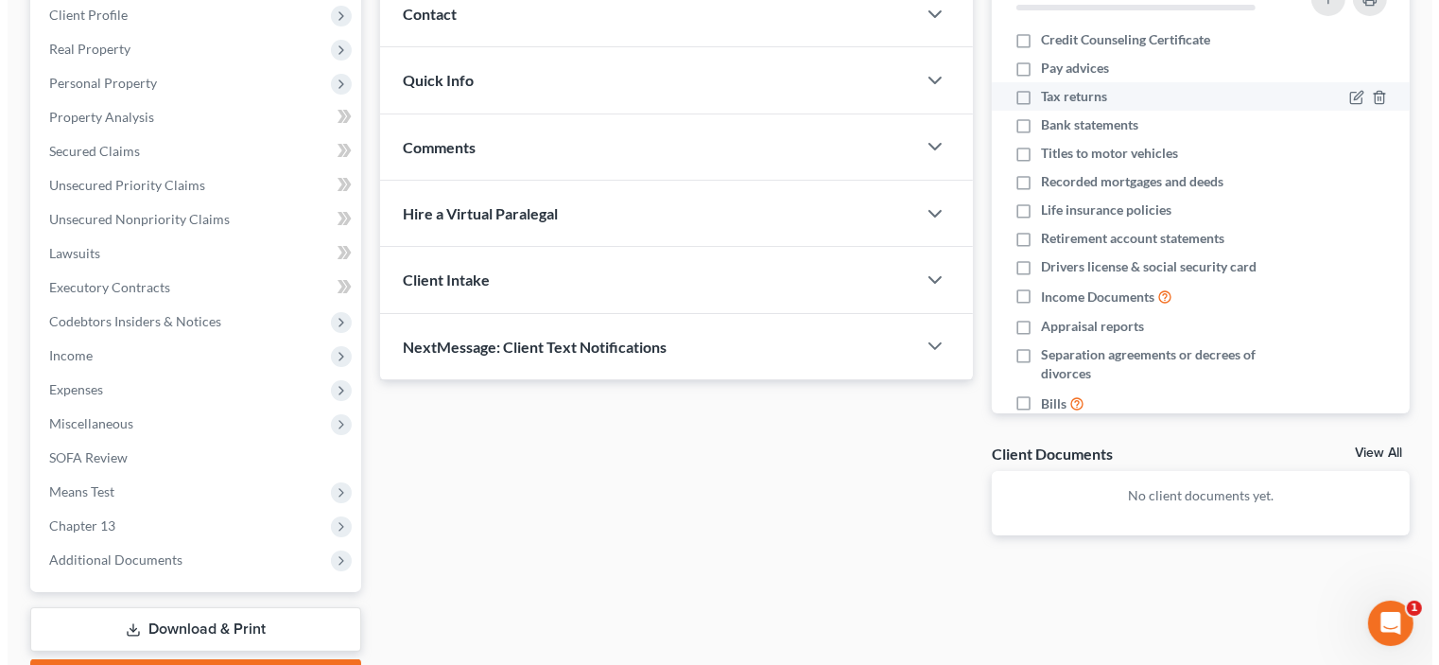
scroll to position [95, 0]
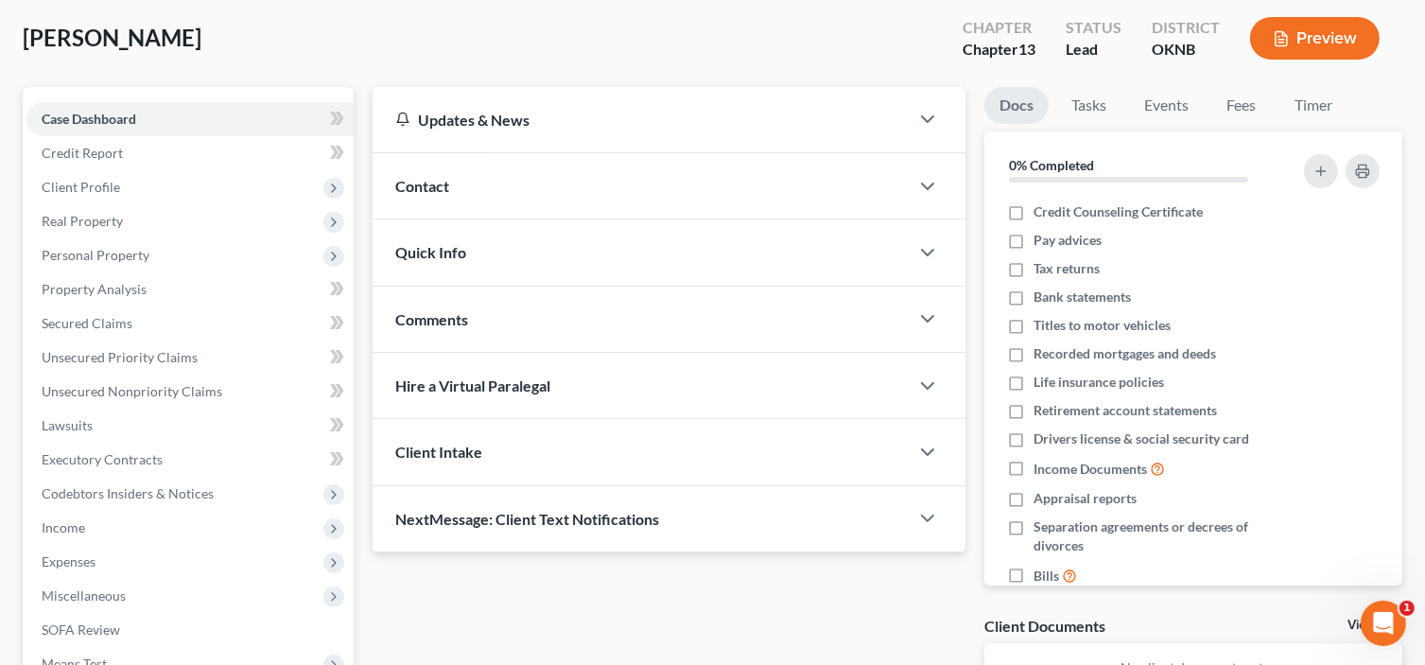
click at [1316, 44] on button "Preview" at bounding box center [1315, 38] width 130 height 43
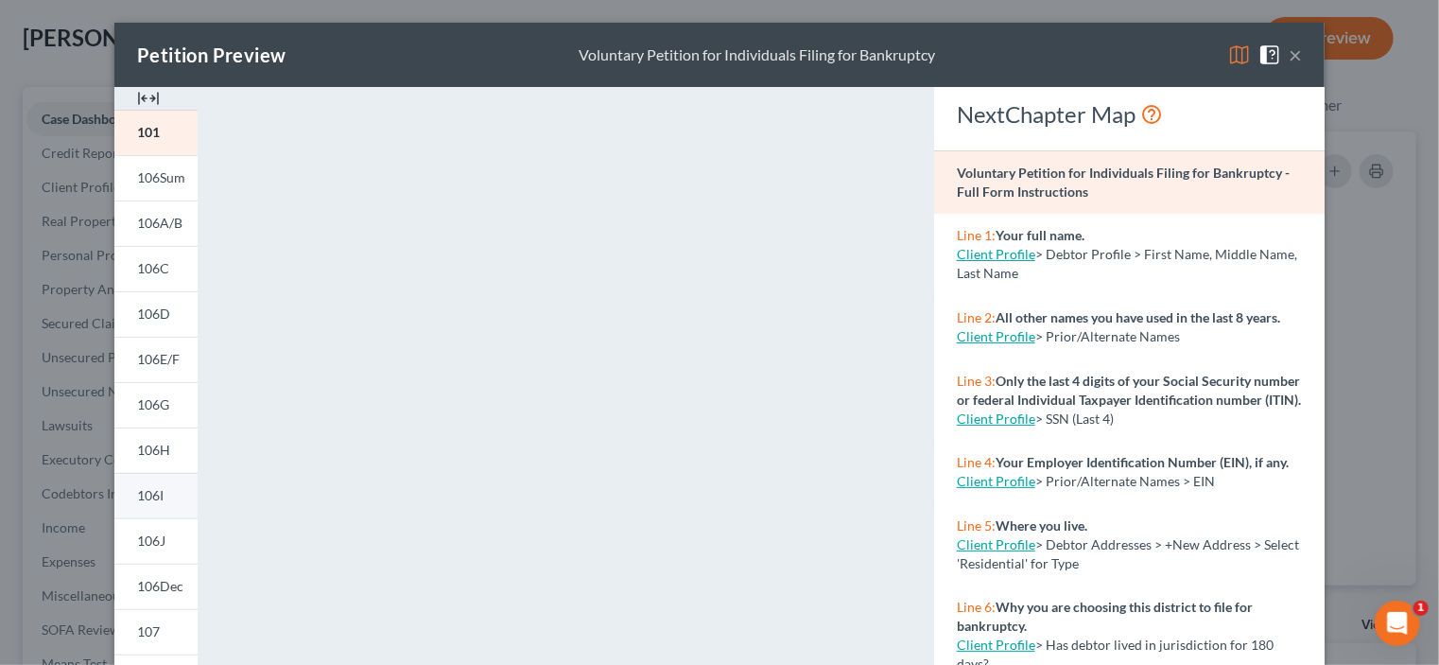
click at [151, 497] on span "106I" at bounding box center [150, 495] width 26 height 16
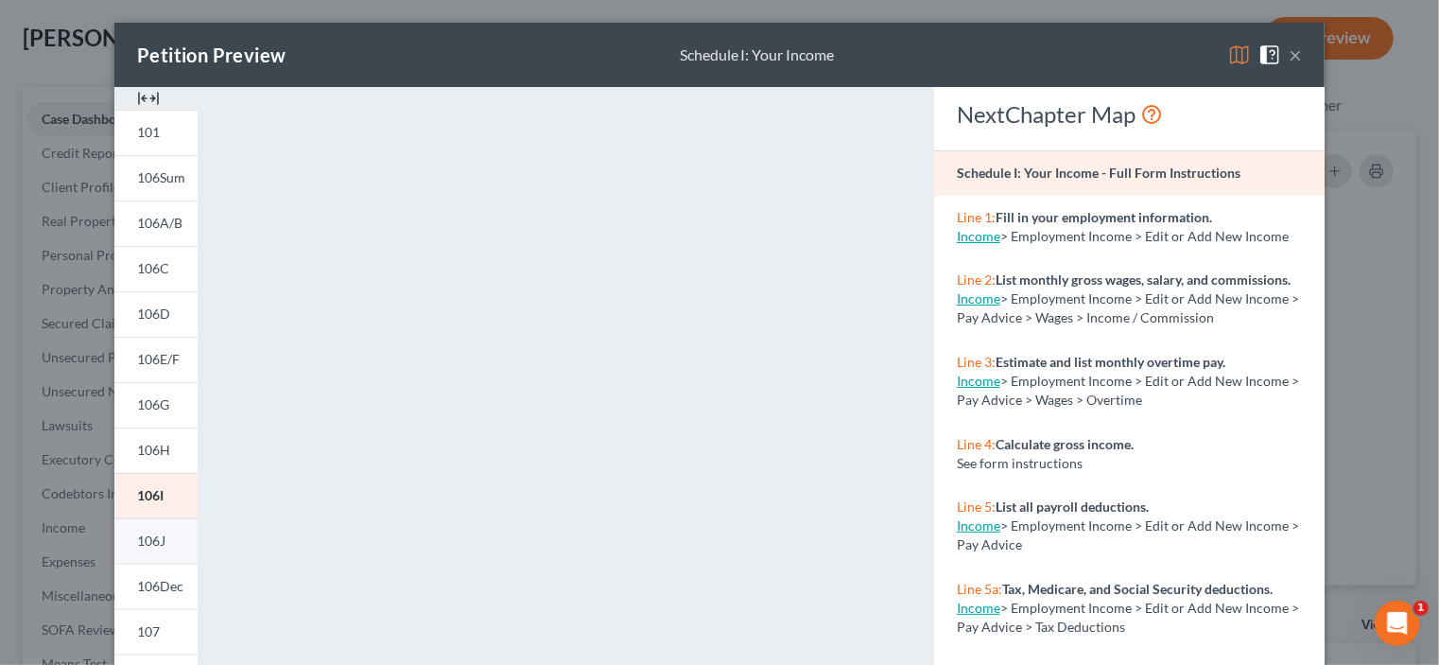
click at [143, 547] on span "106J" at bounding box center [151, 540] width 28 height 16
